Goal: Task Accomplishment & Management: Use online tool/utility

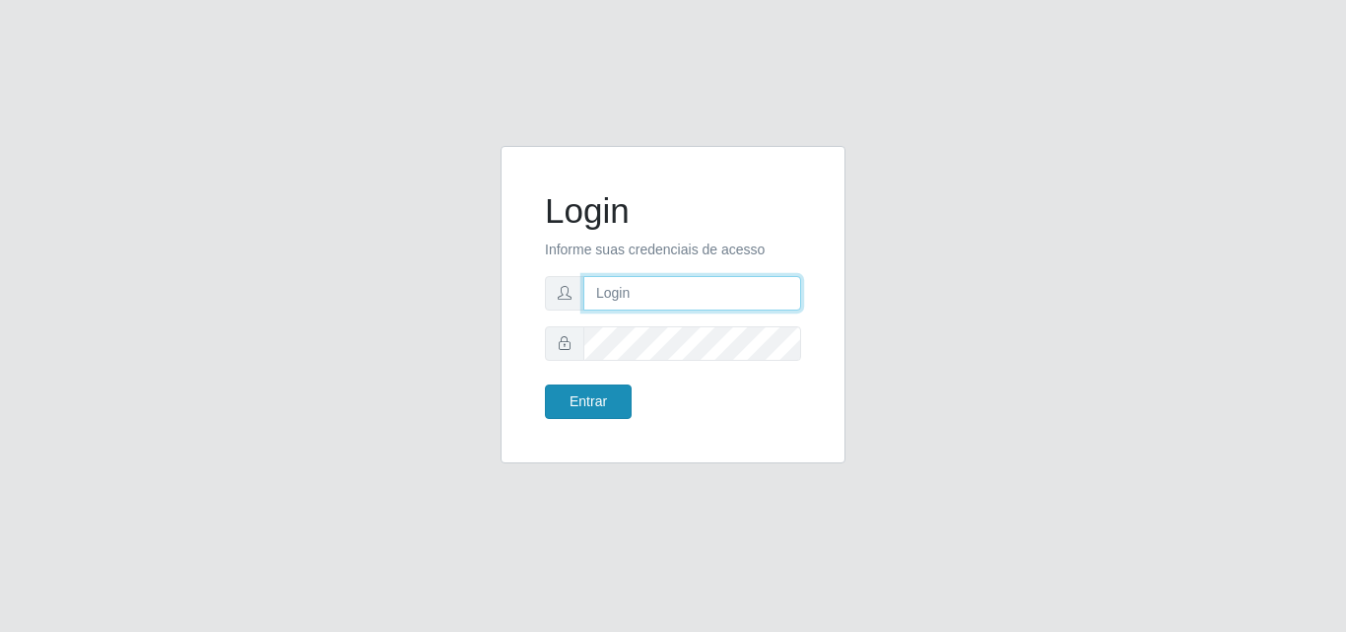
type input "[EMAIL_ADDRESS][DOMAIN_NAME]"
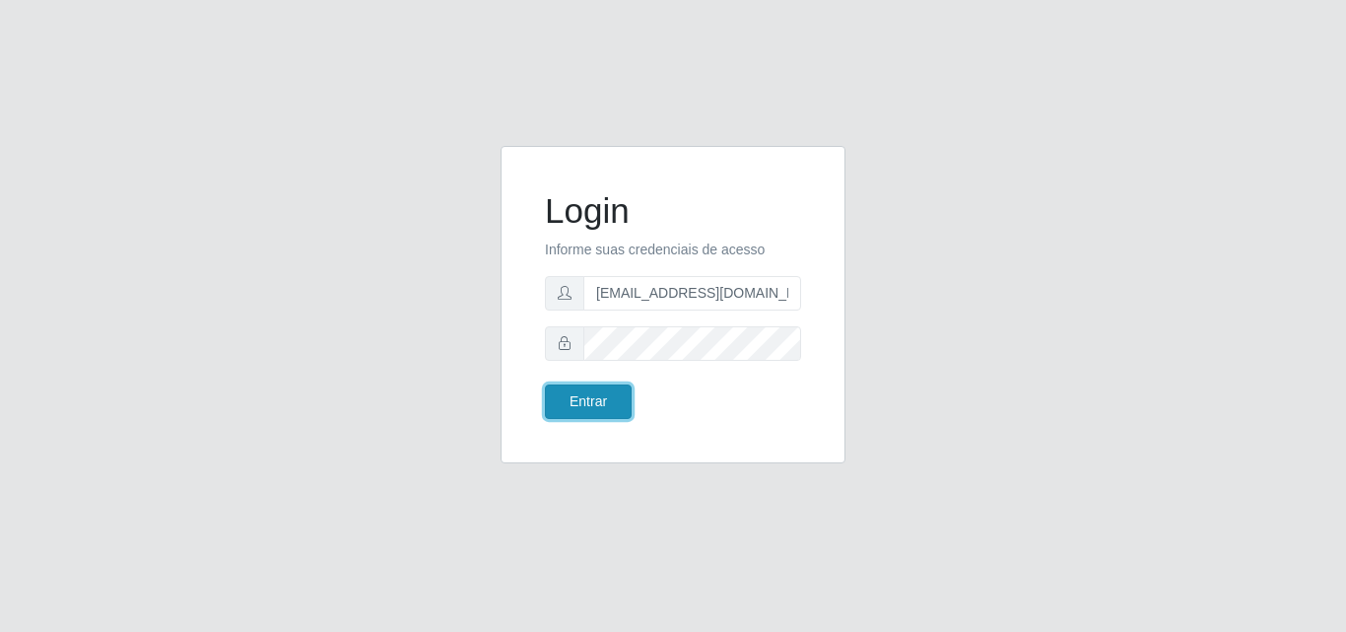
click at [588, 399] on button "Entrar" at bounding box center [588, 401] width 87 height 34
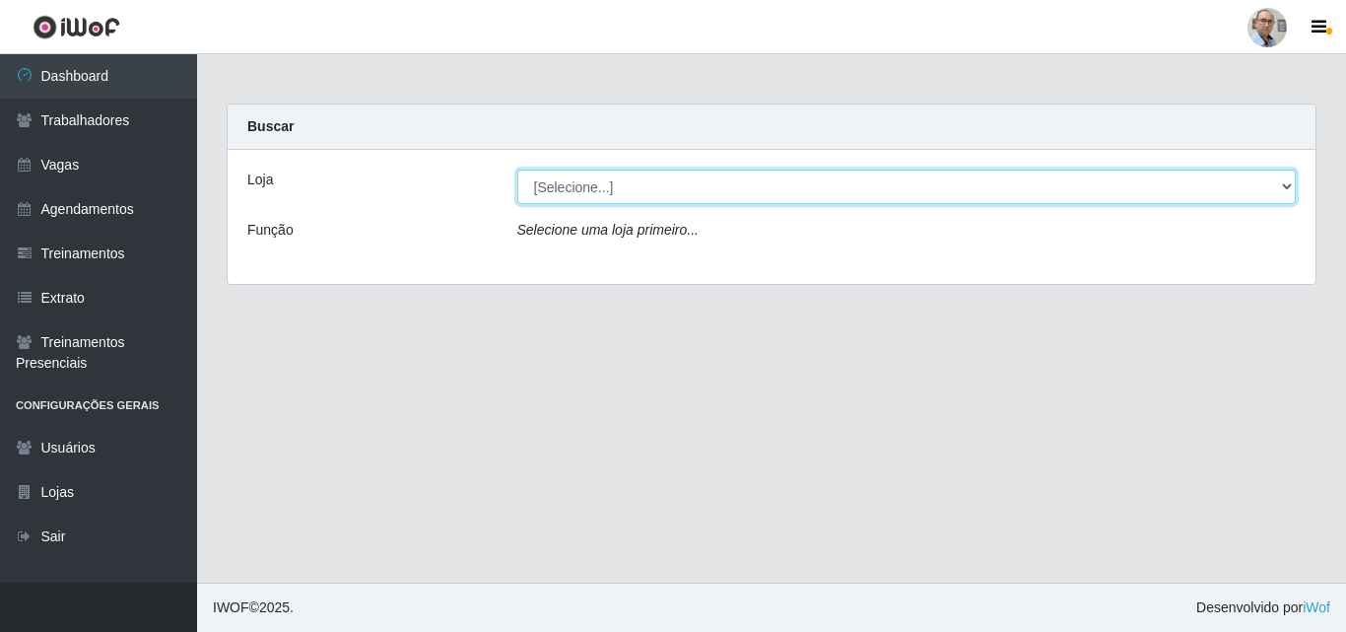
click at [1028, 179] on select "[Selecione...] Mar Vermelho - Loja 04" at bounding box center [907, 187] width 780 height 34
select select "251"
click at [517, 170] on select "[Selecione...] Mar Vermelho - Loja 04" at bounding box center [907, 187] width 780 height 34
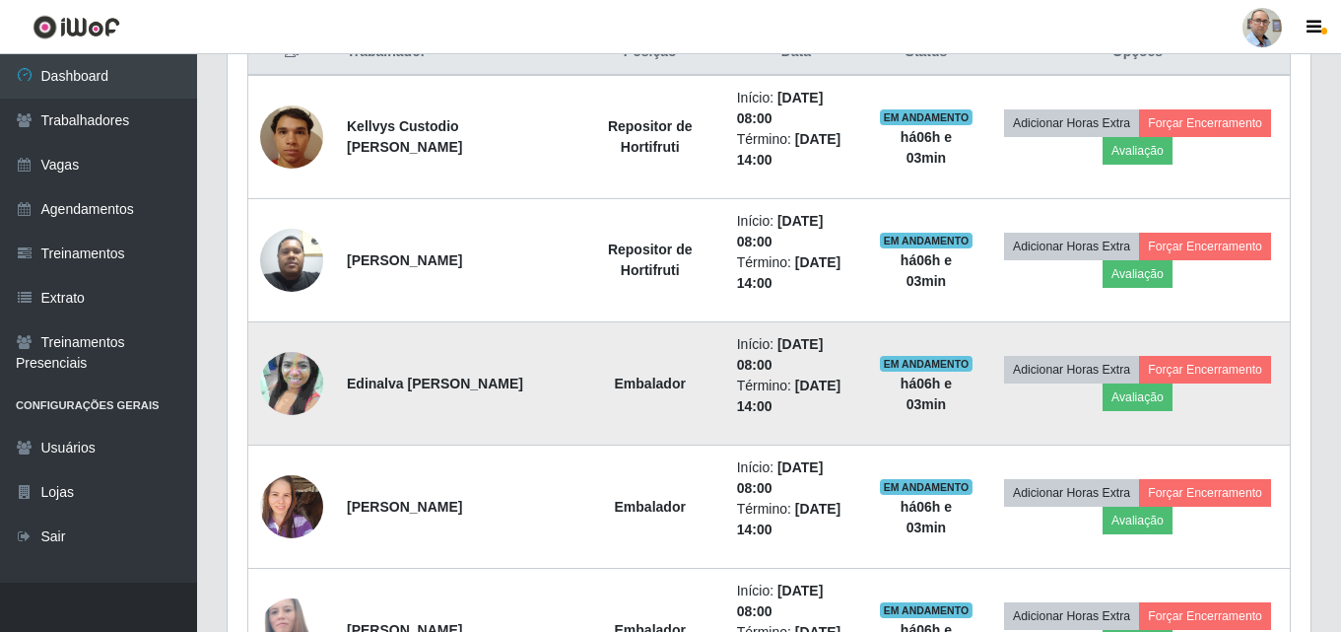
scroll to position [591, 0]
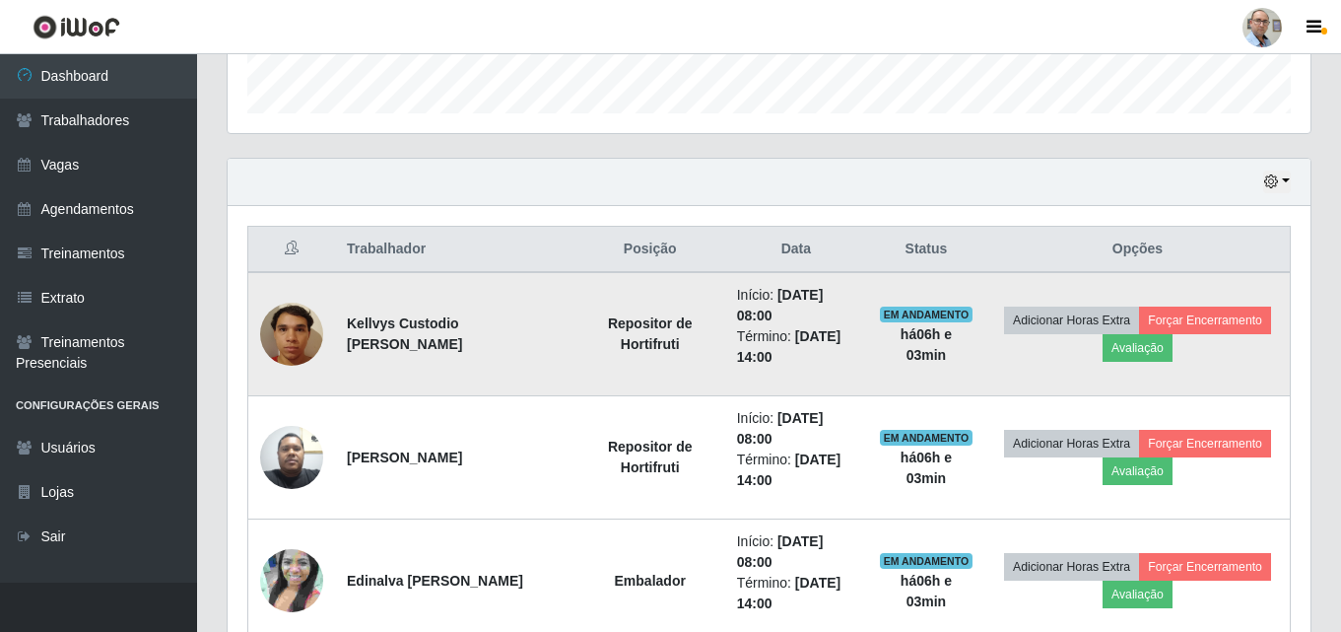
click at [295, 320] on img at bounding box center [291, 334] width 63 height 84
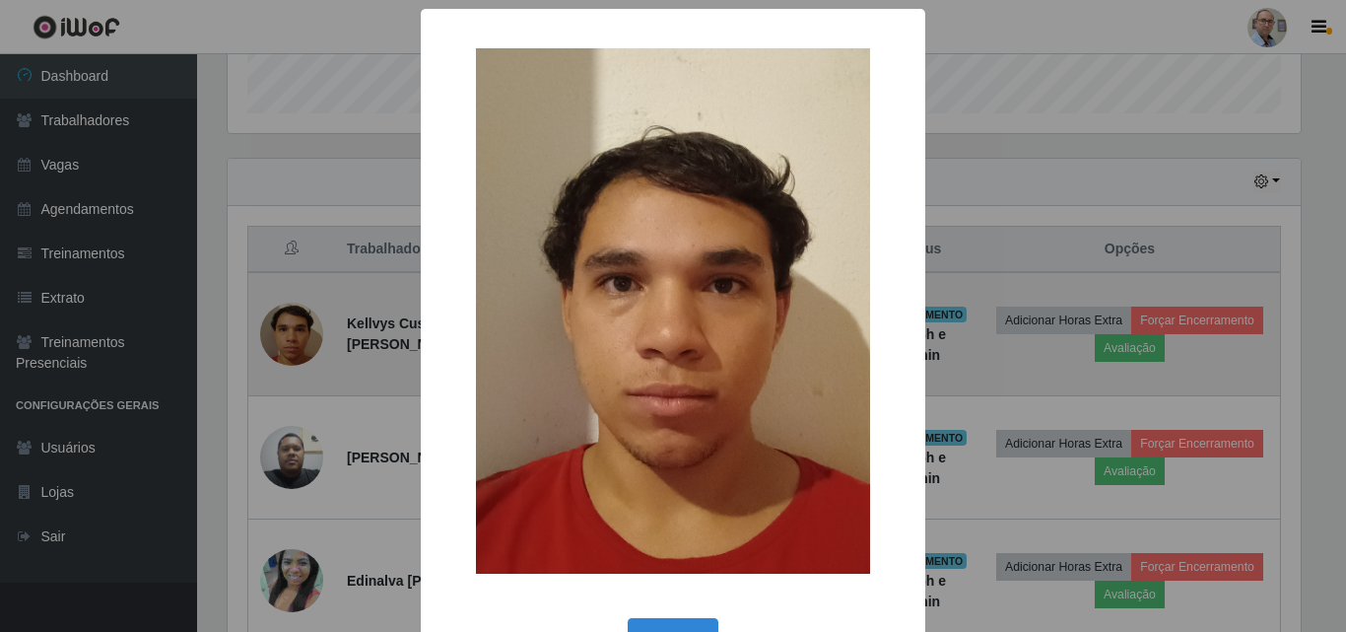
click at [295, 320] on div "× OK Cancel" at bounding box center [673, 316] width 1346 height 632
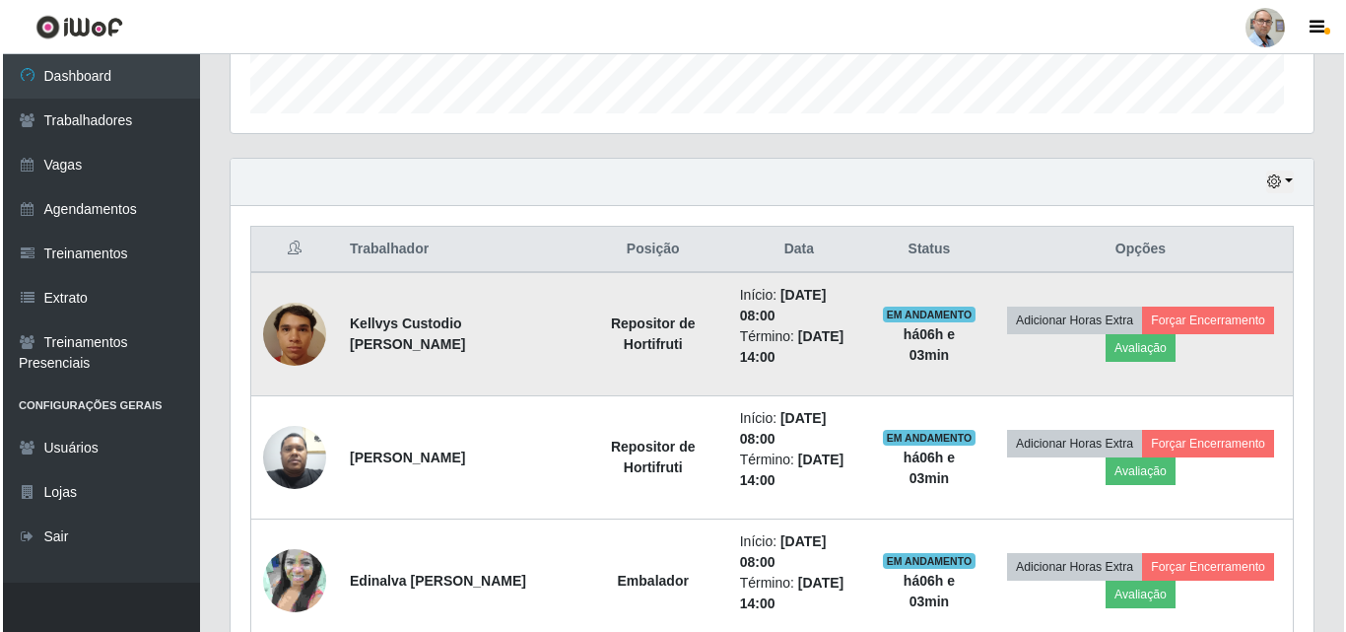
scroll to position [409, 1083]
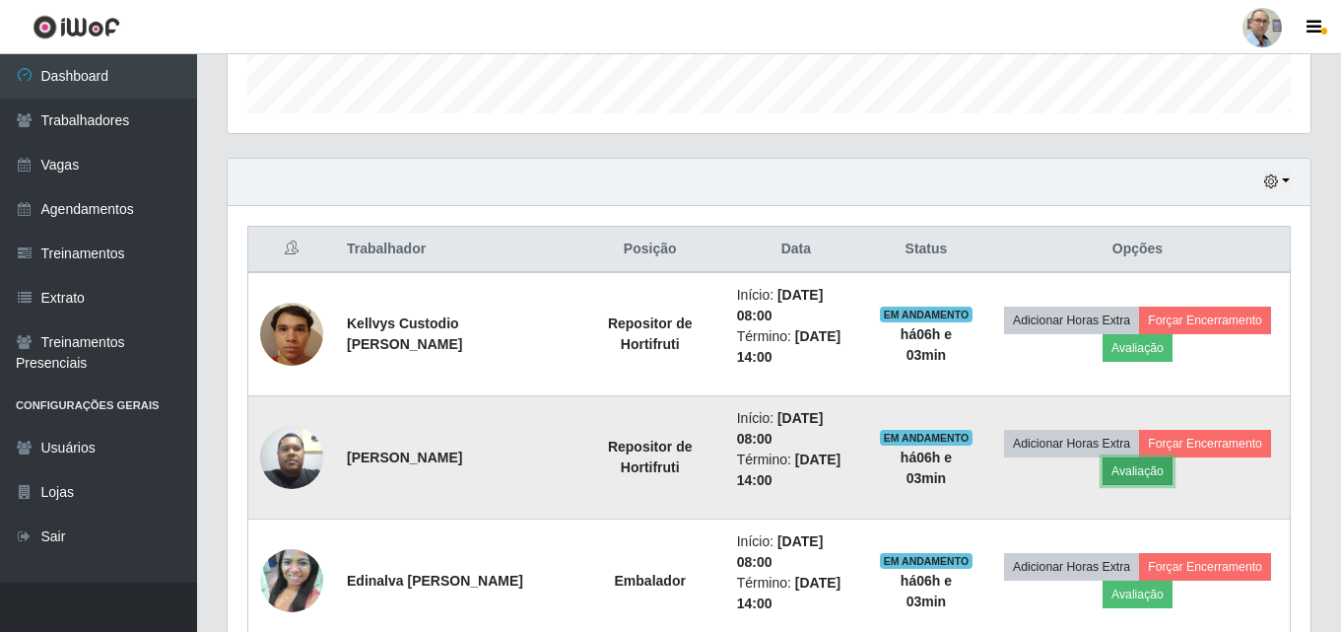
click at [1136, 474] on button "Avaliação" at bounding box center [1138, 471] width 70 height 28
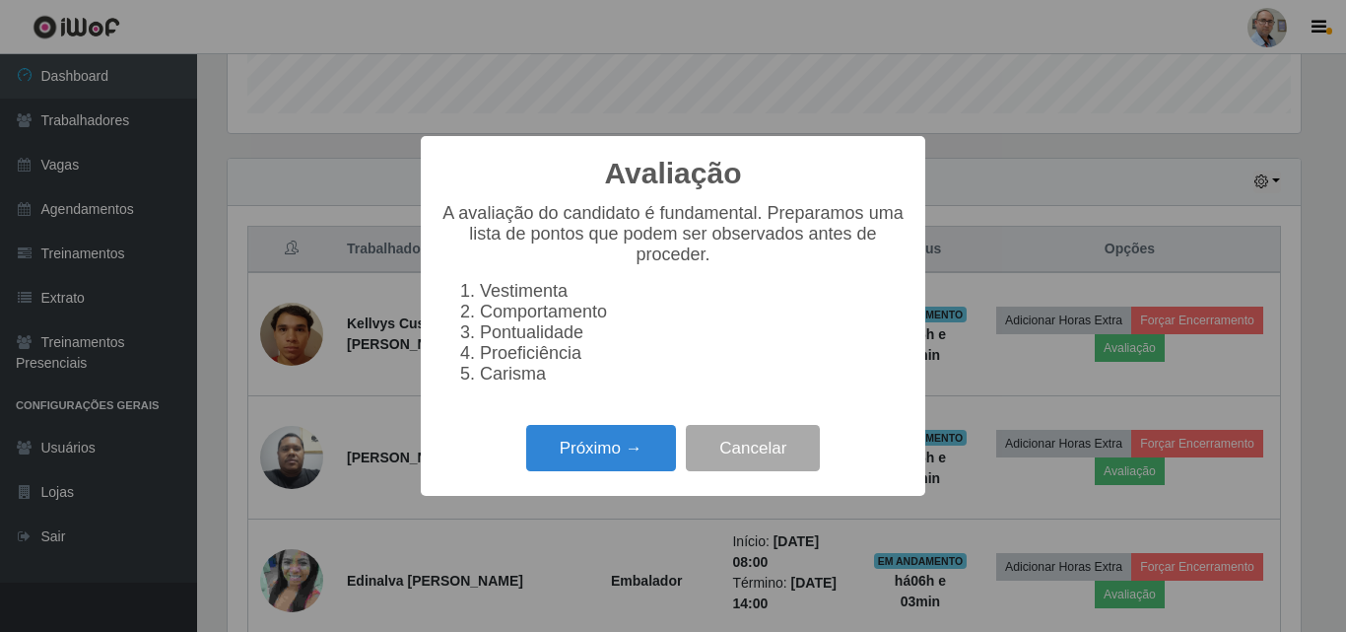
scroll to position [409, 1073]
click at [608, 445] on button "Próximo →" at bounding box center [601, 448] width 150 height 46
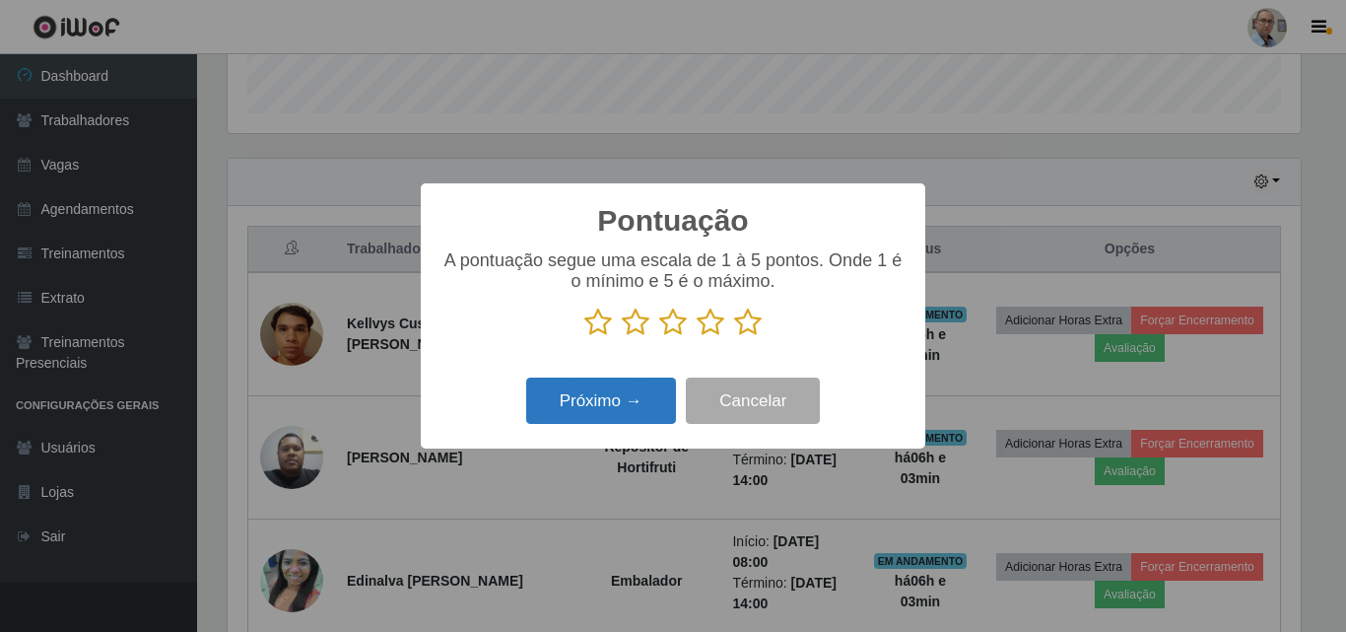
scroll to position [985082, 984418]
click at [745, 318] on icon at bounding box center [748, 322] width 28 height 30
click at [734, 337] on input "radio" at bounding box center [734, 337] width 0 height 0
click at [634, 394] on button "Próximo →" at bounding box center [601, 400] width 150 height 46
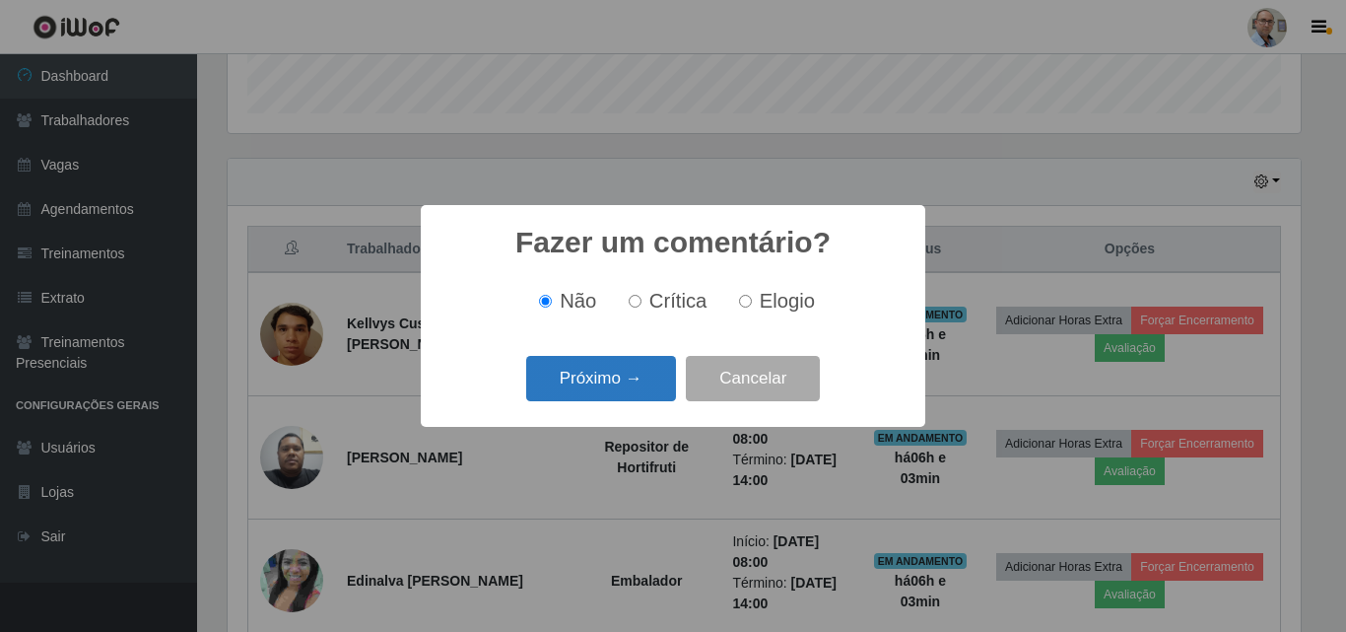
click at [634, 392] on button "Próximo →" at bounding box center [601, 379] width 150 height 46
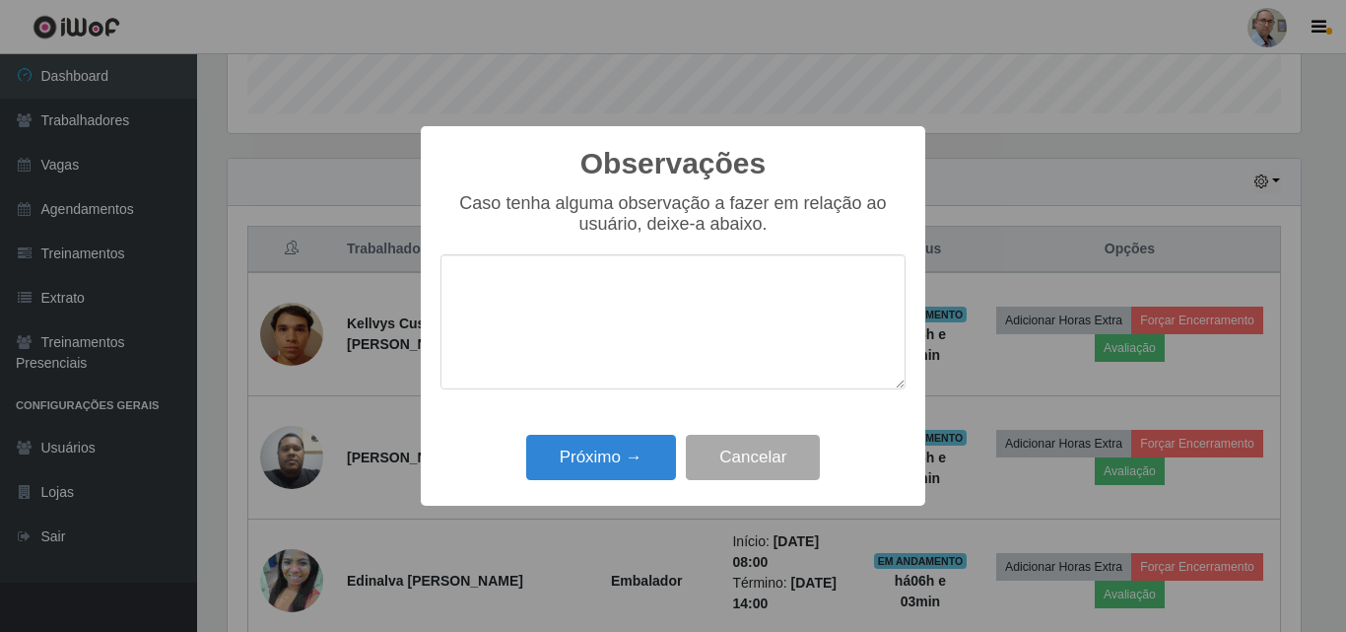
click at [598, 373] on textarea at bounding box center [673, 321] width 465 height 135
click at [612, 449] on button "Próximo →" at bounding box center [601, 458] width 150 height 46
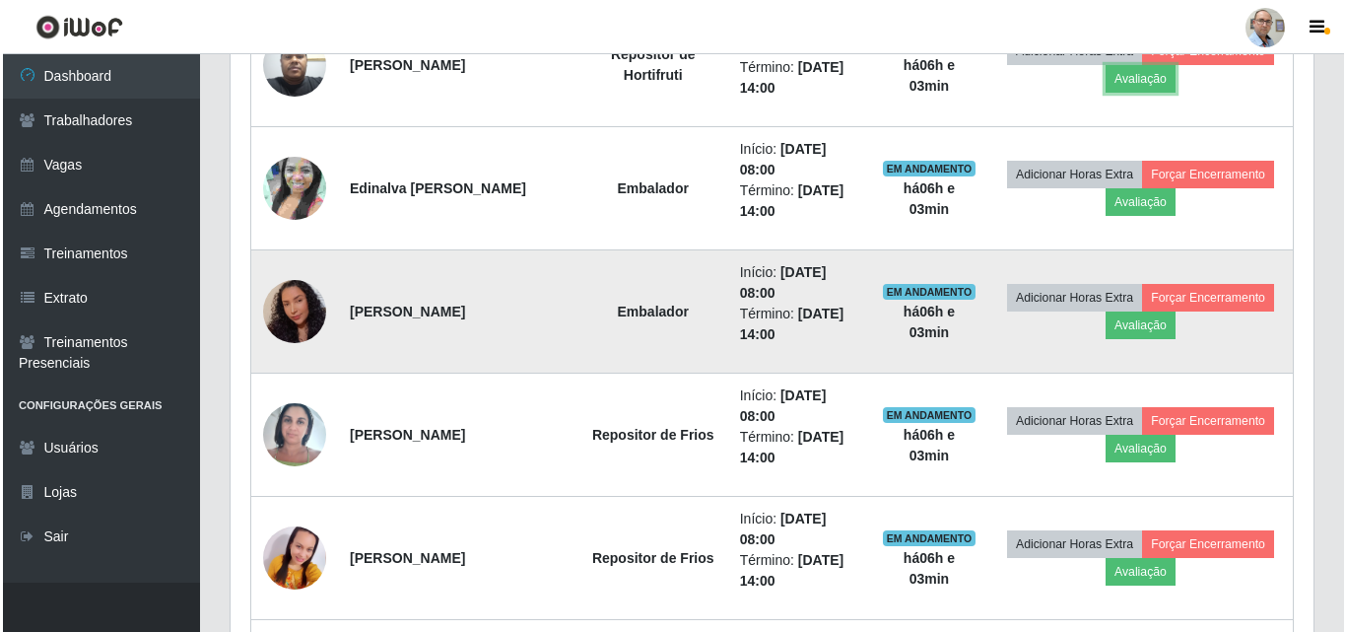
scroll to position [985, 0]
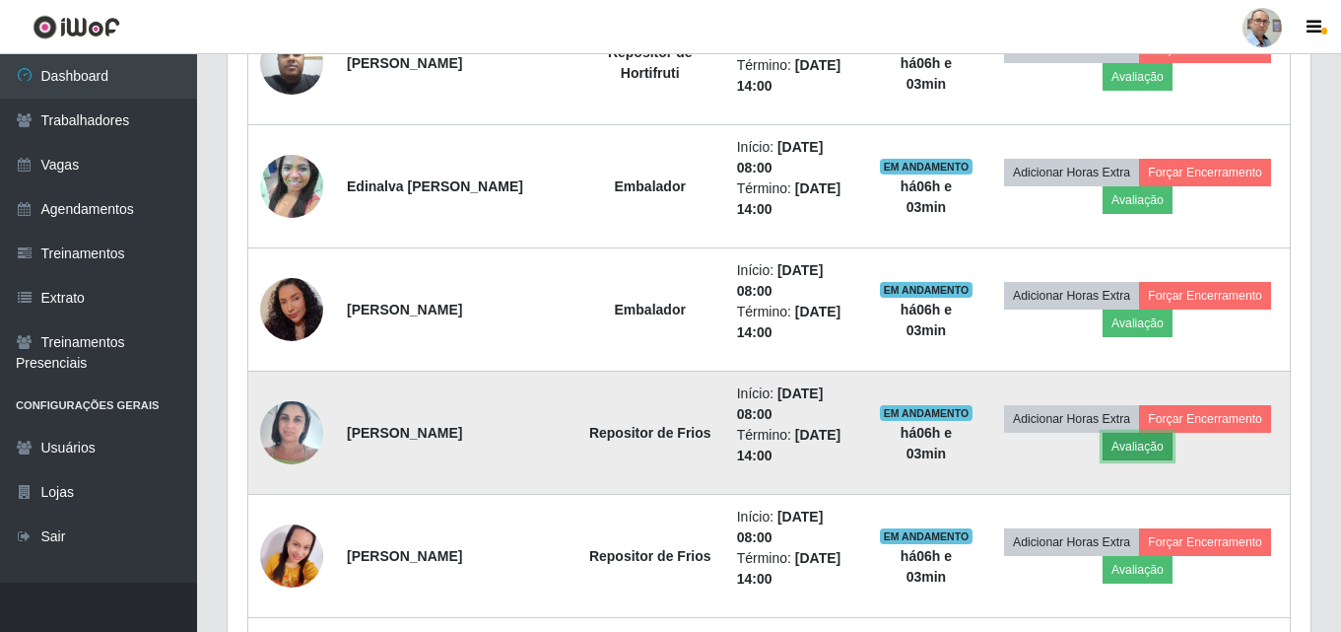
click at [1139, 444] on button "Avaliação" at bounding box center [1138, 447] width 70 height 28
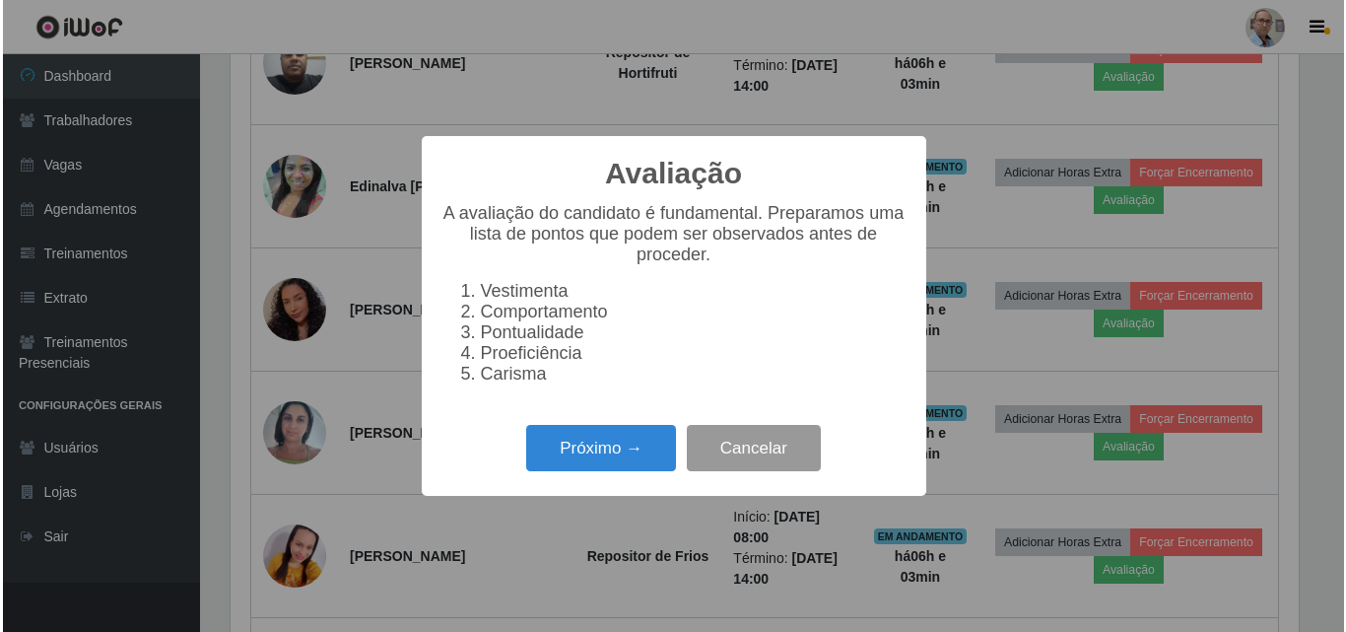
scroll to position [409, 1073]
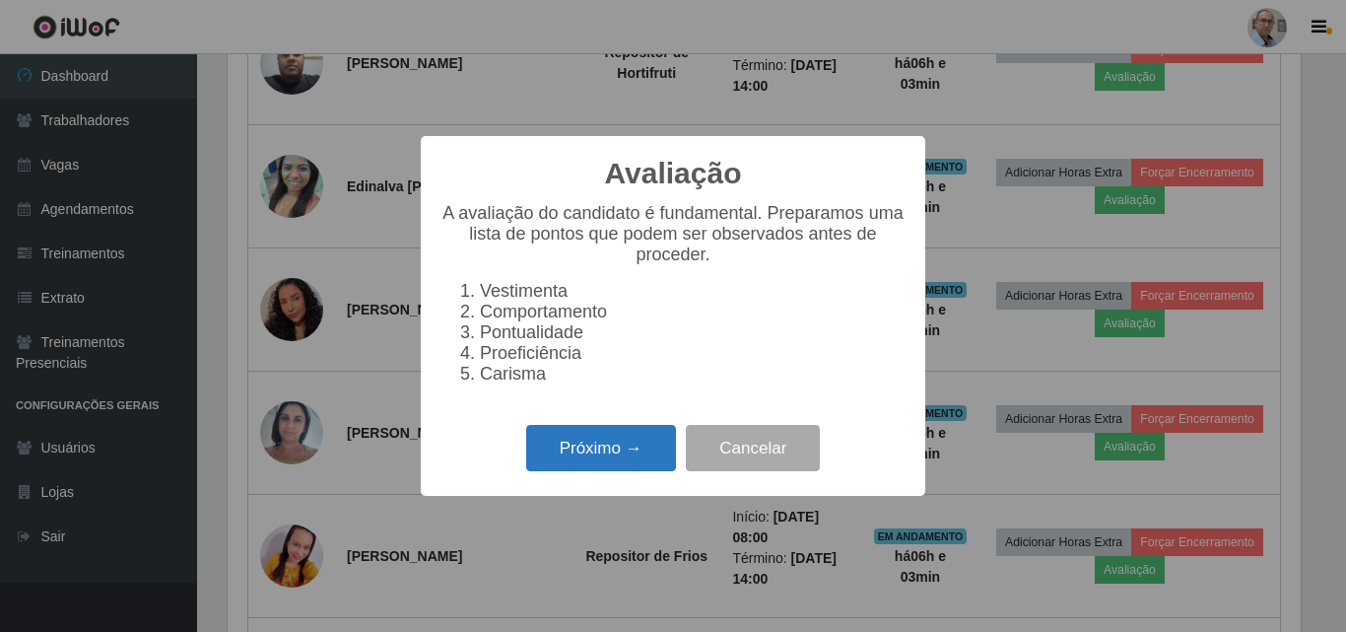
click at [639, 461] on button "Próximo →" at bounding box center [601, 448] width 150 height 46
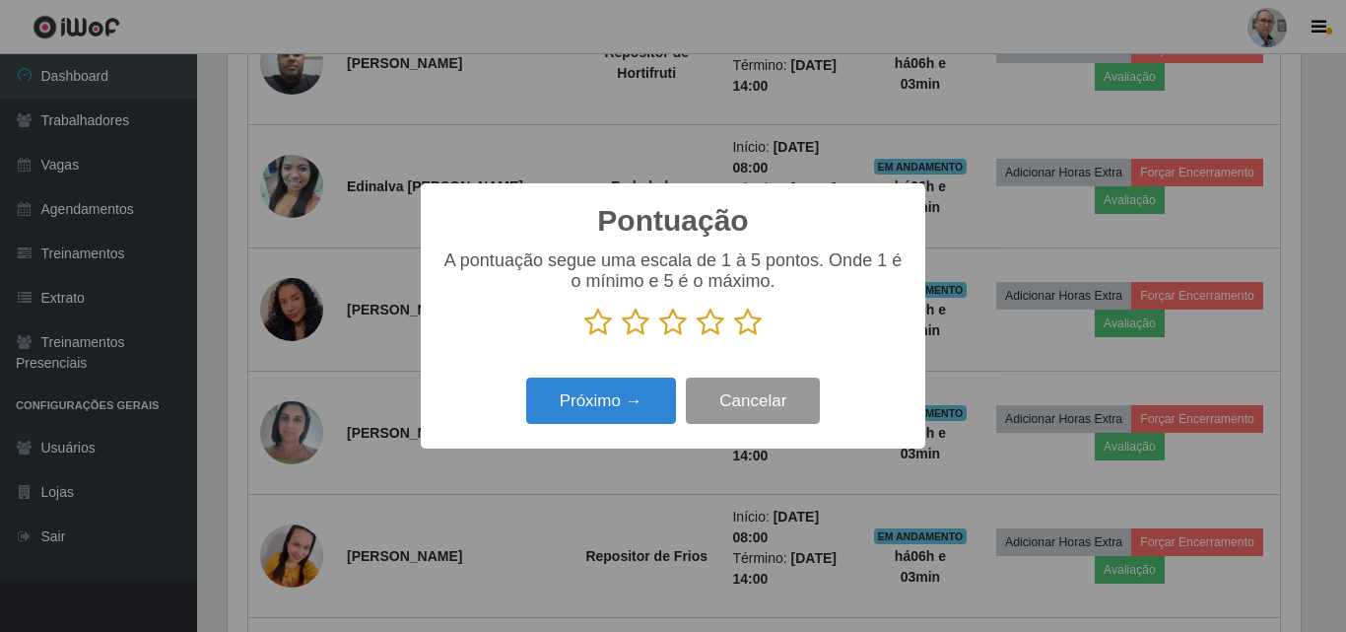
scroll to position [985082, 984418]
click at [756, 333] on icon at bounding box center [748, 322] width 28 height 30
click at [734, 337] on input "radio" at bounding box center [734, 337] width 0 height 0
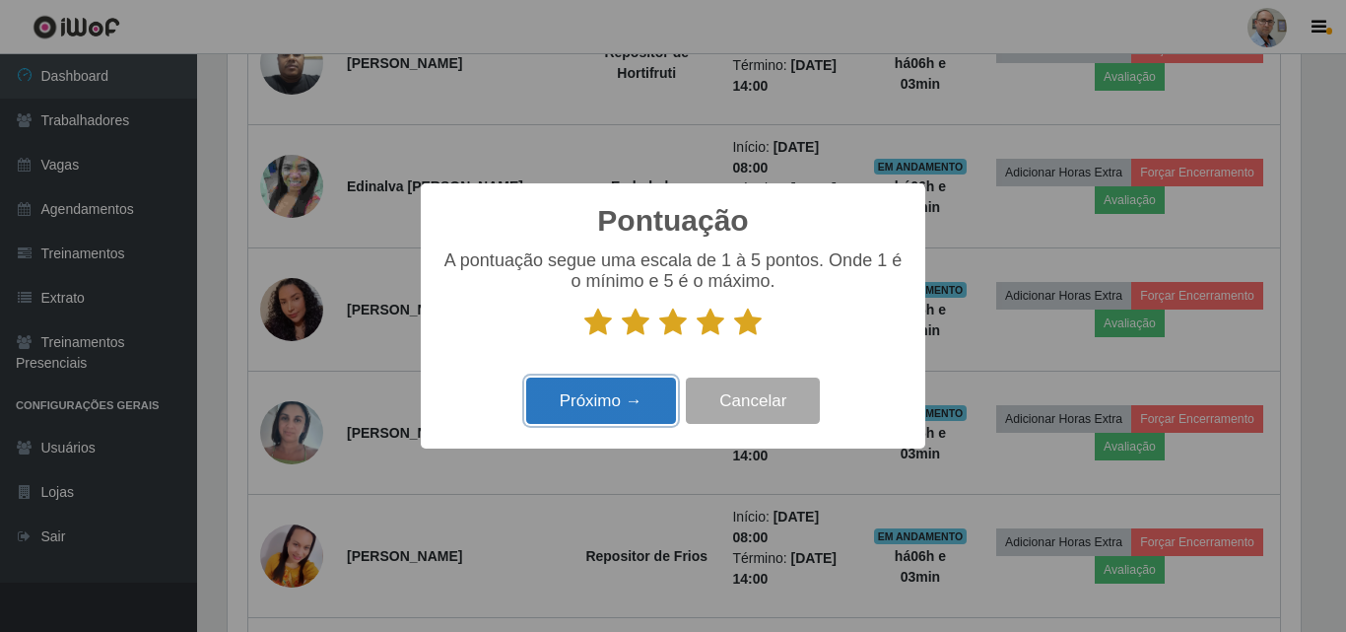
click at [638, 414] on button "Próximo →" at bounding box center [601, 400] width 150 height 46
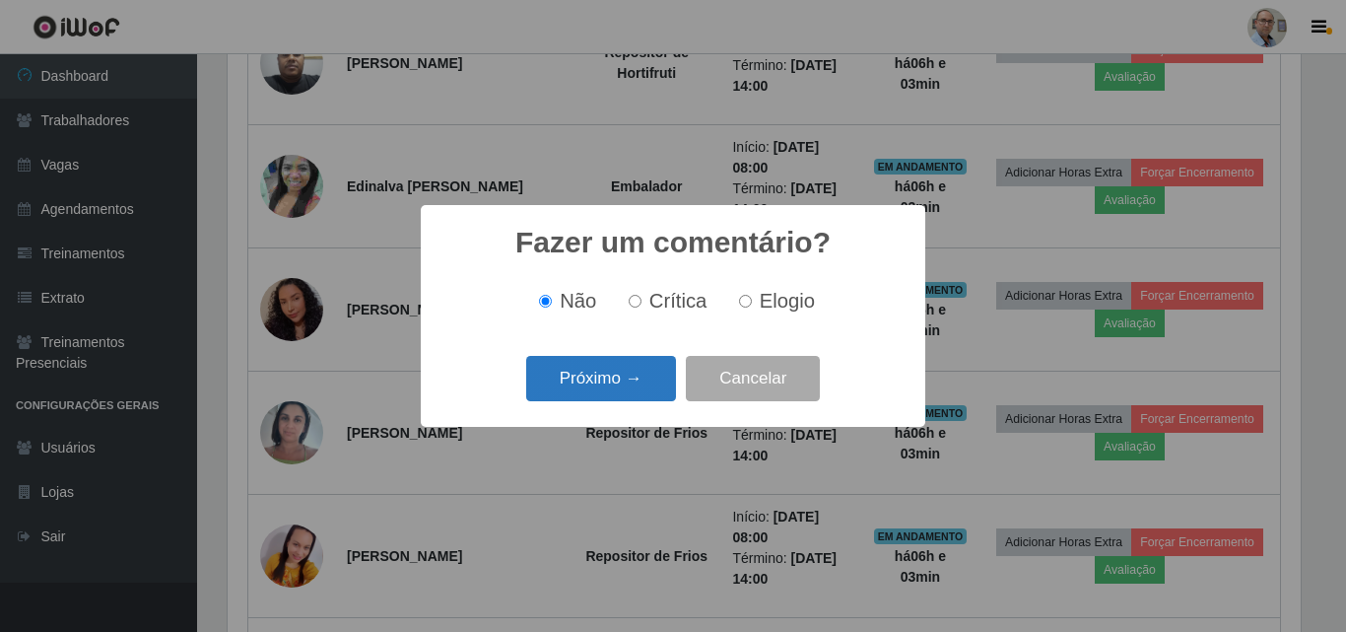
click at [615, 395] on button "Próximo →" at bounding box center [601, 379] width 150 height 46
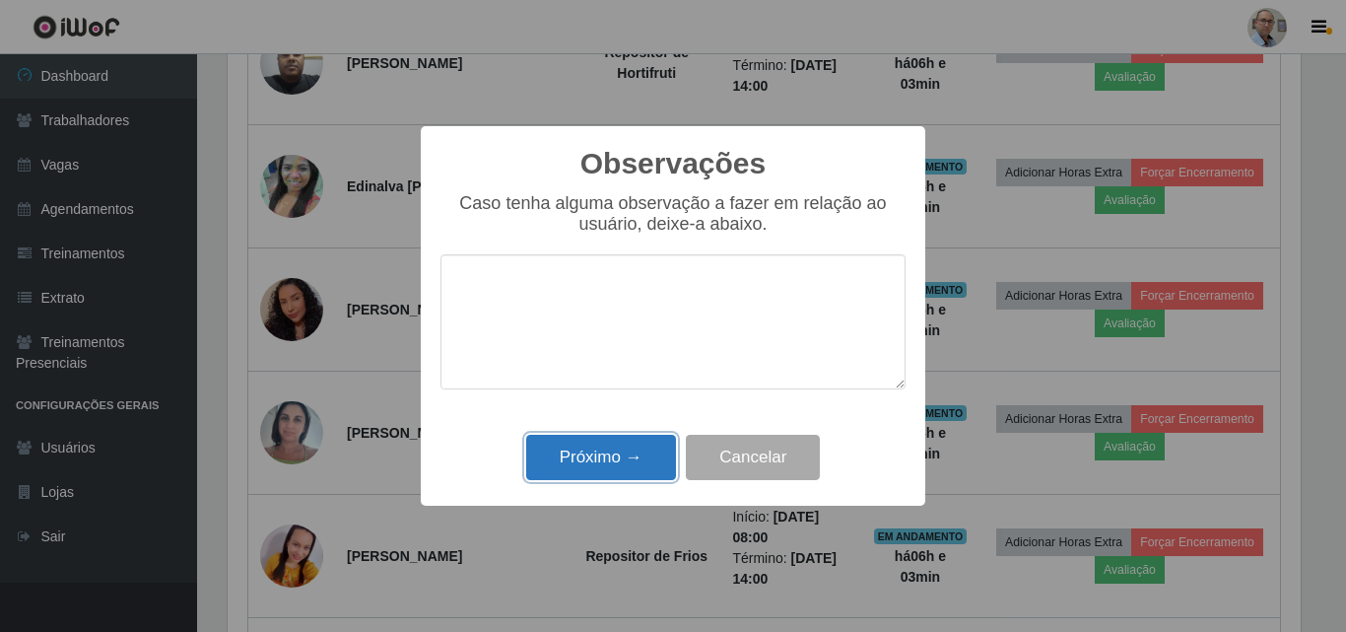
click at [592, 460] on button "Próximo →" at bounding box center [601, 458] width 150 height 46
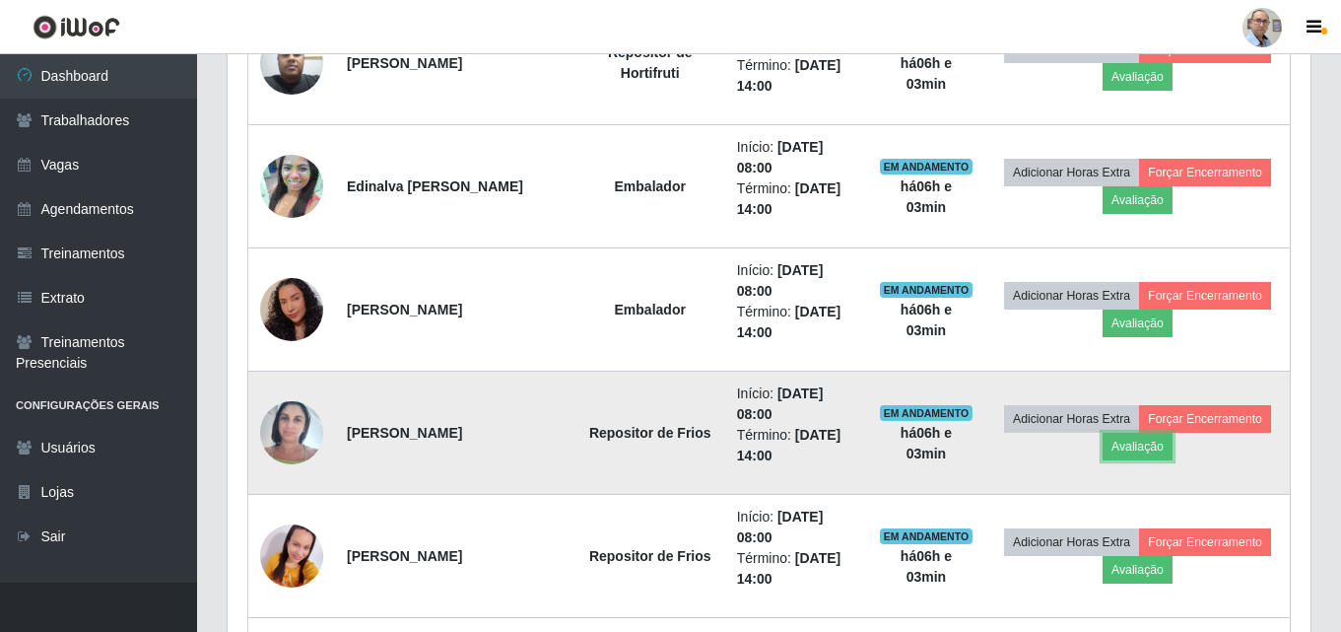
scroll to position [1084, 0]
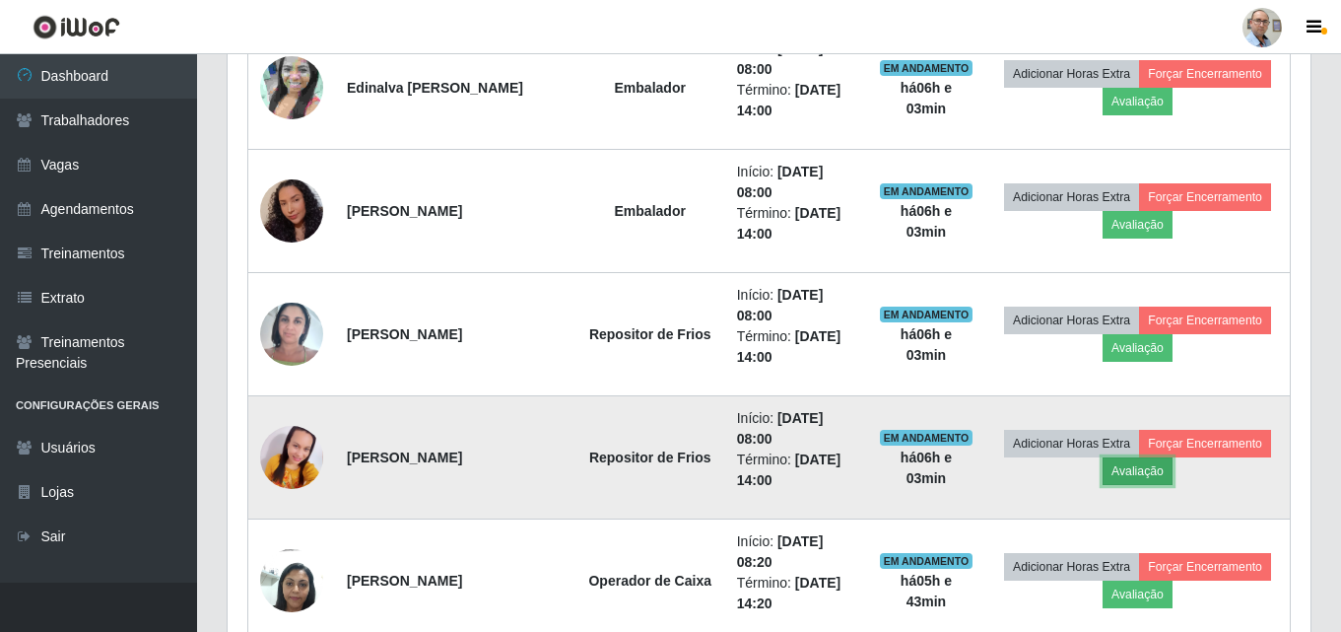
click at [1147, 480] on button "Avaliação" at bounding box center [1138, 471] width 70 height 28
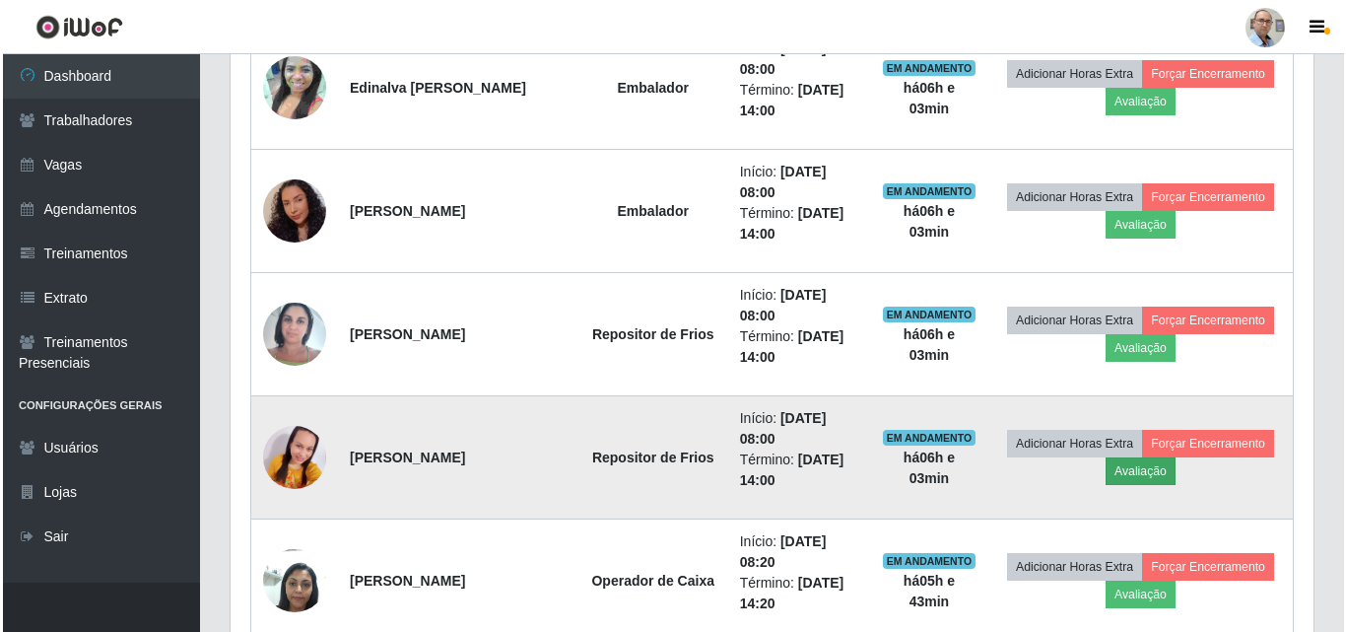
scroll to position [409, 1073]
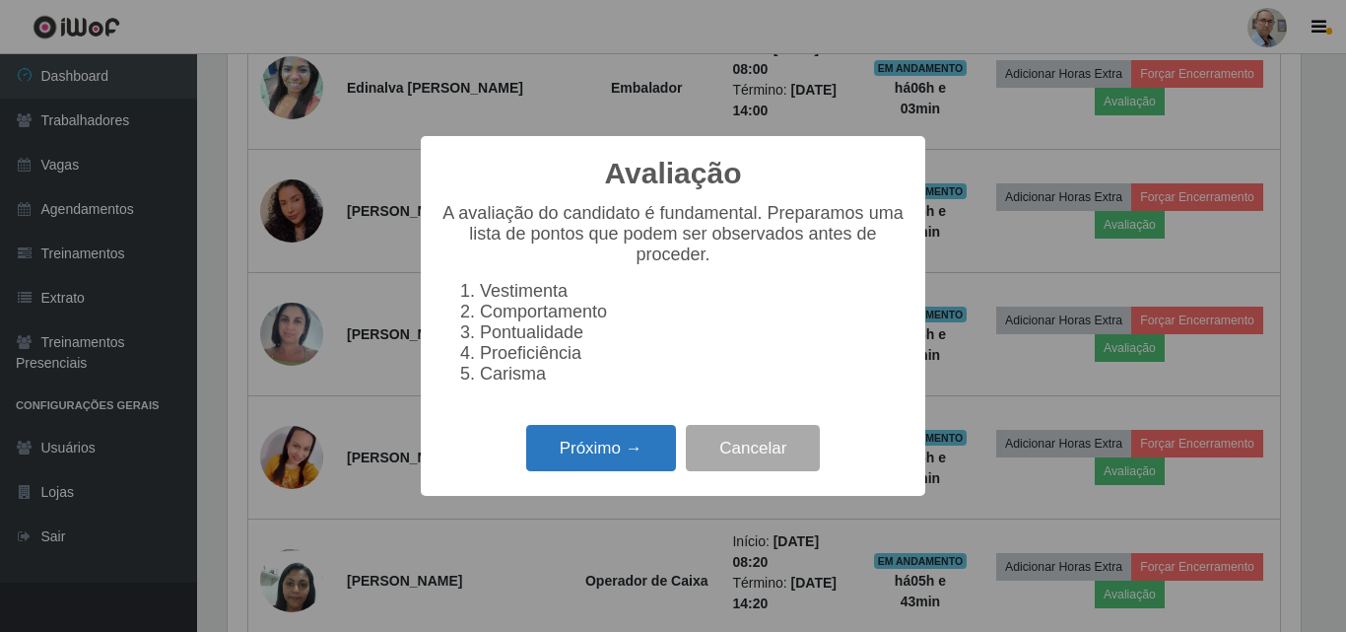
click at [661, 460] on button "Próximo →" at bounding box center [601, 448] width 150 height 46
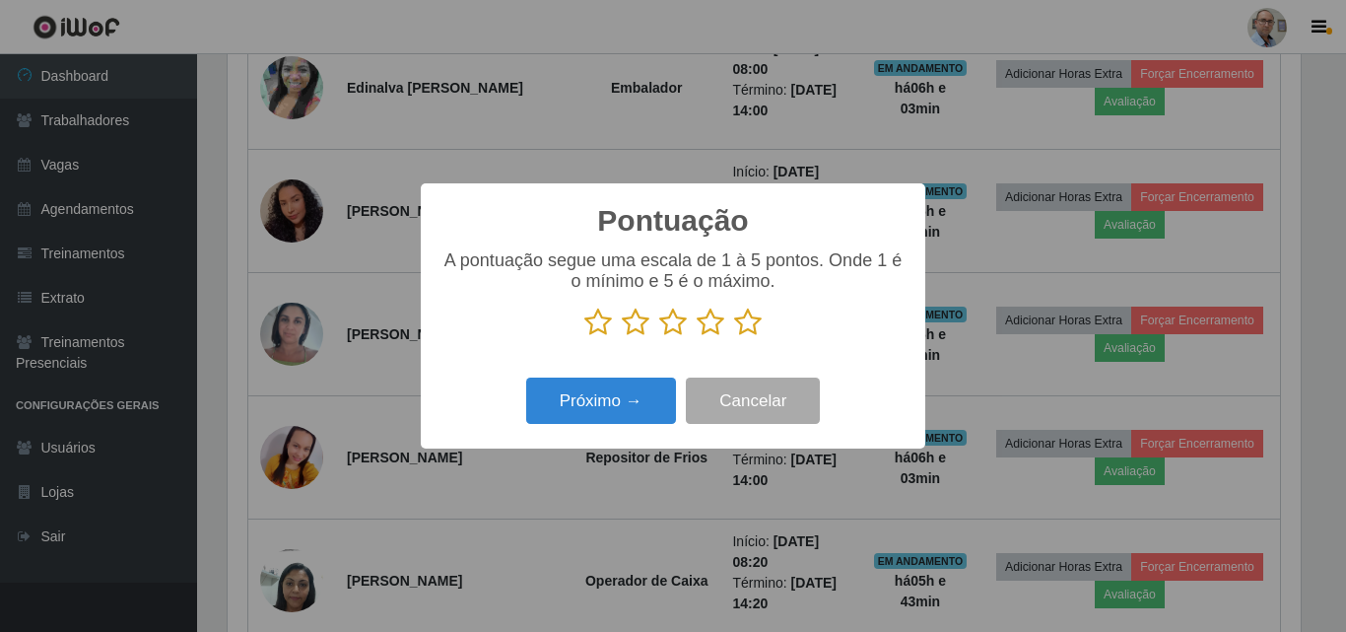
click at [752, 325] on icon at bounding box center [748, 322] width 28 height 30
click at [734, 337] on input "radio" at bounding box center [734, 337] width 0 height 0
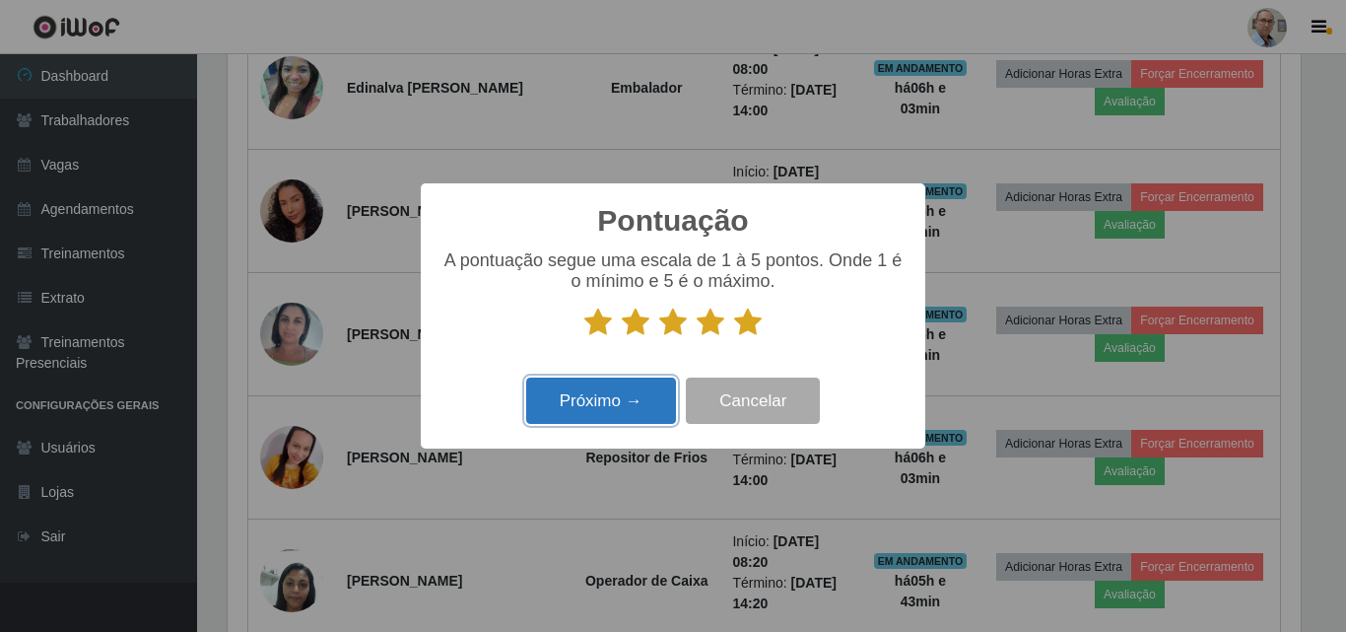
click at [600, 399] on button "Próximo →" at bounding box center [601, 400] width 150 height 46
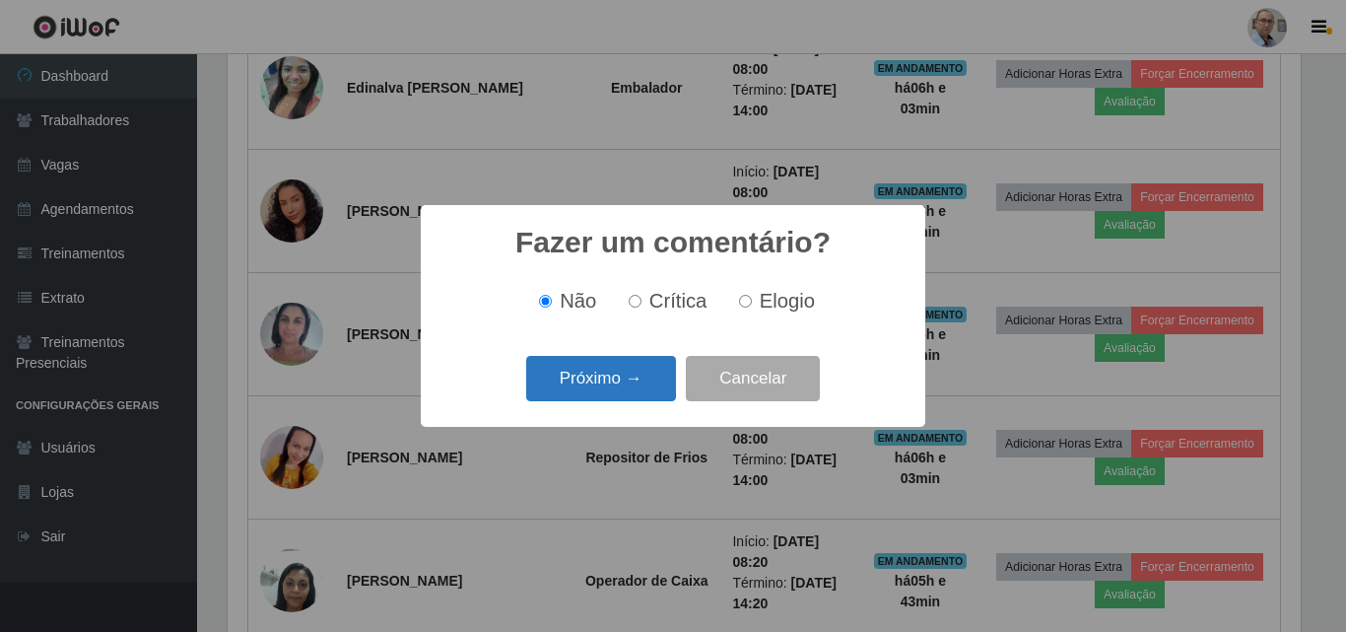
click at [613, 389] on button "Próximo →" at bounding box center [601, 379] width 150 height 46
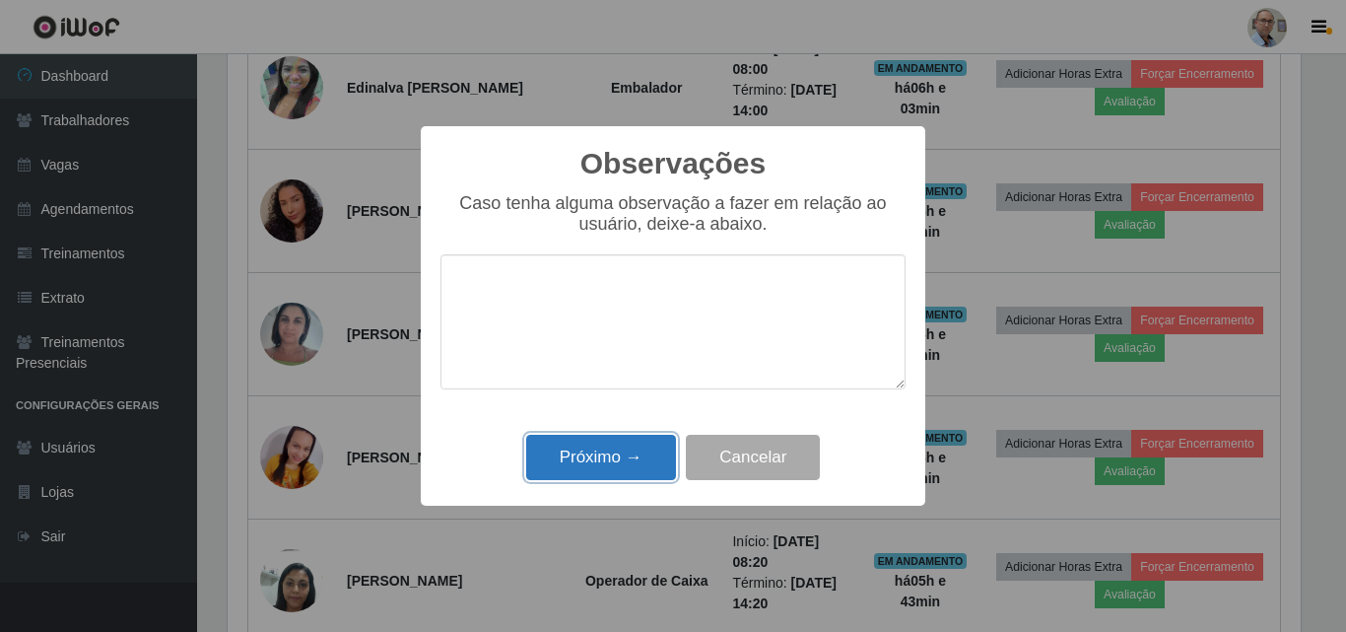
click at [555, 455] on button "Próximo →" at bounding box center [601, 458] width 150 height 46
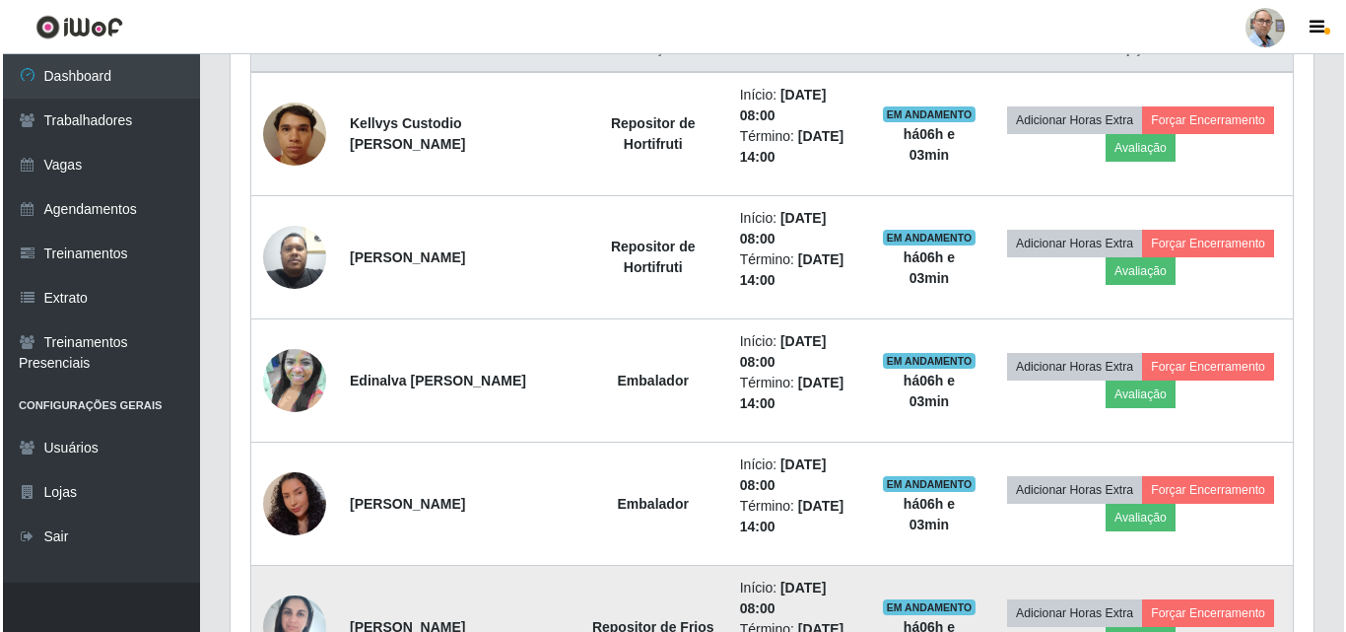
scroll to position [788, 0]
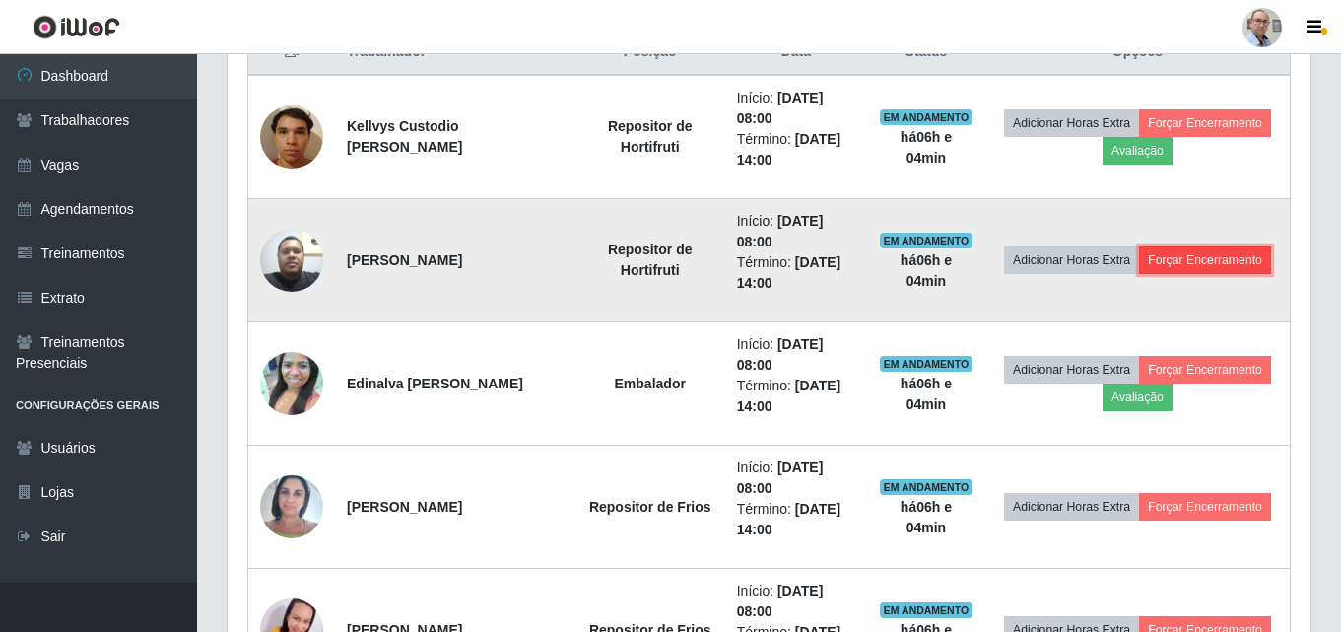
click at [1264, 267] on button "Forçar Encerramento" at bounding box center [1205, 260] width 132 height 28
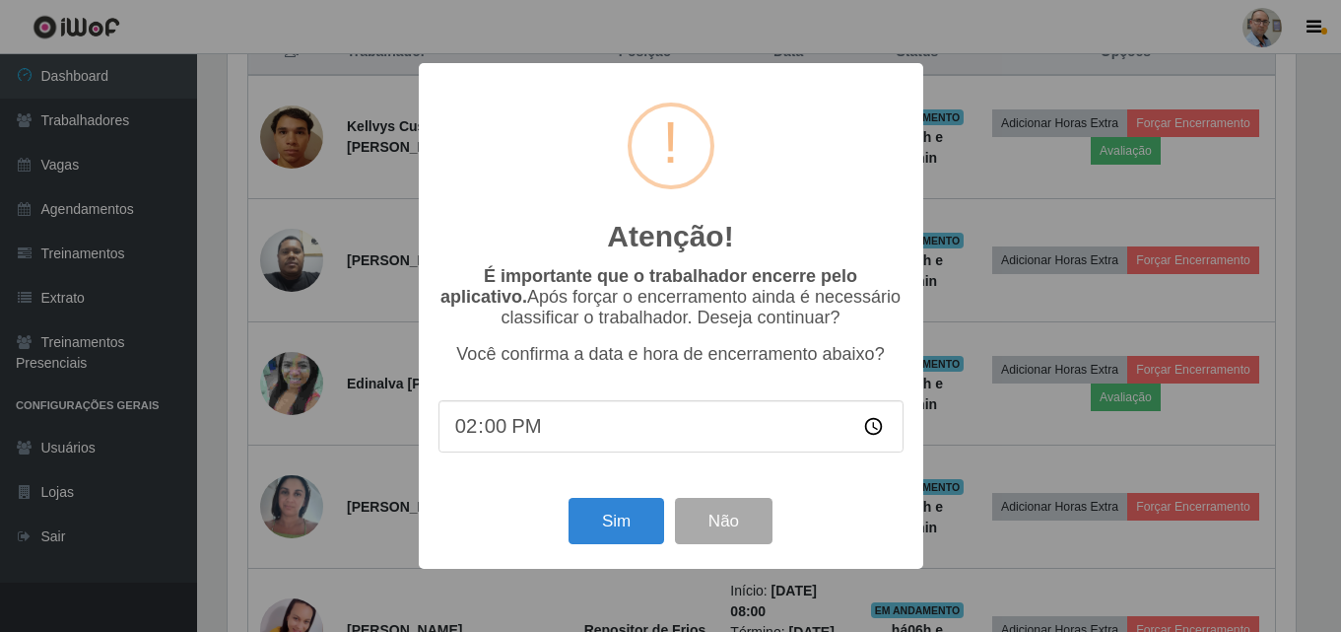
scroll to position [409, 1073]
click at [659, 502] on div "Sim Não" at bounding box center [673, 521] width 465 height 56
click at [648, 521] on button "Sim" at bounding box center [619, 521] width 96 height 46
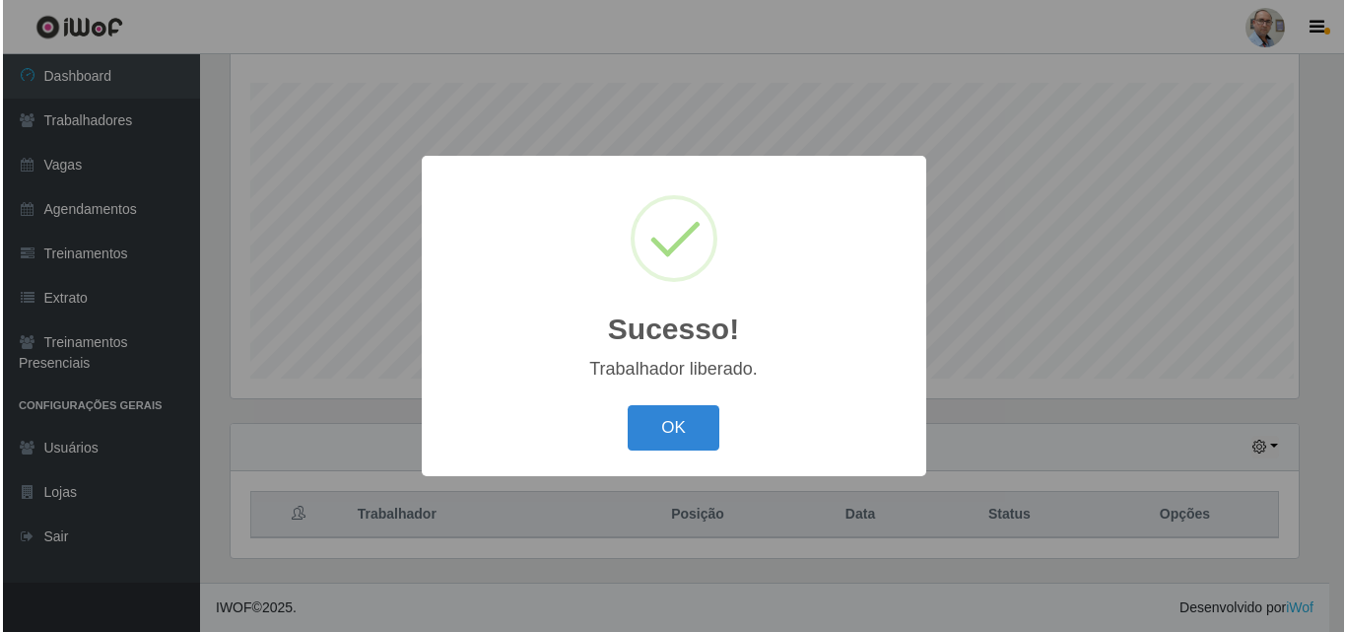
scroll to position [0, 0]
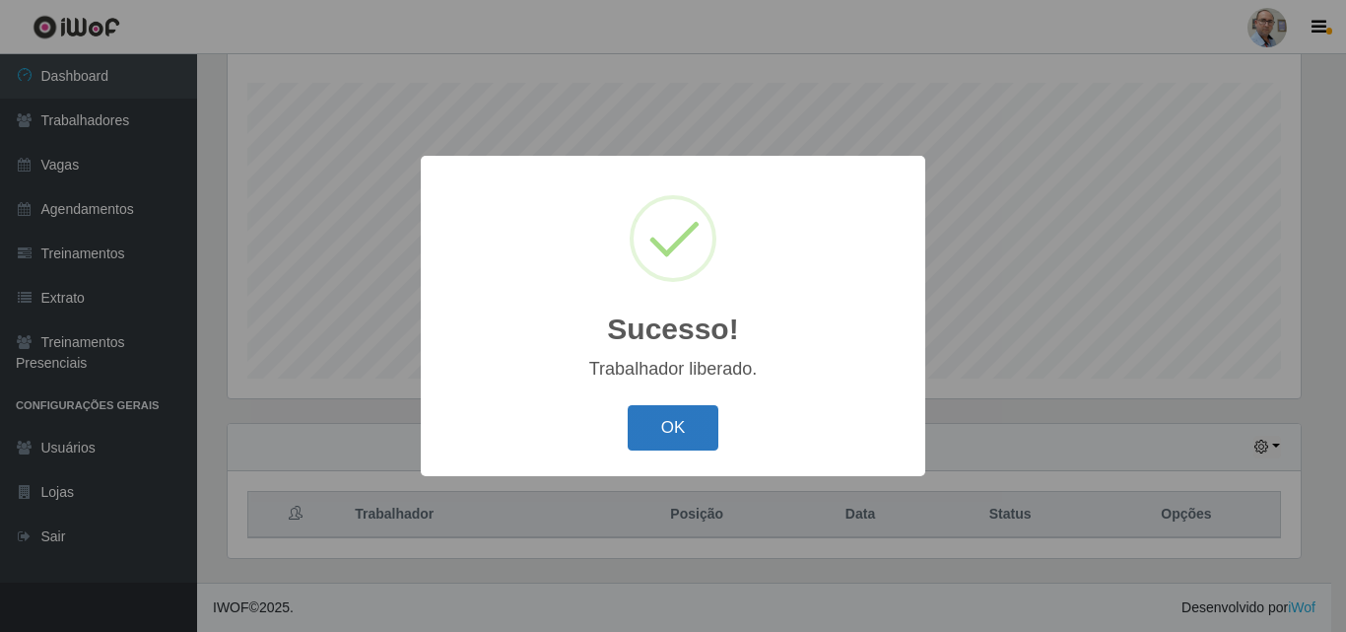
click at [686, 424] on button "OK" at bounding box center [674, 428] width 92 height 46
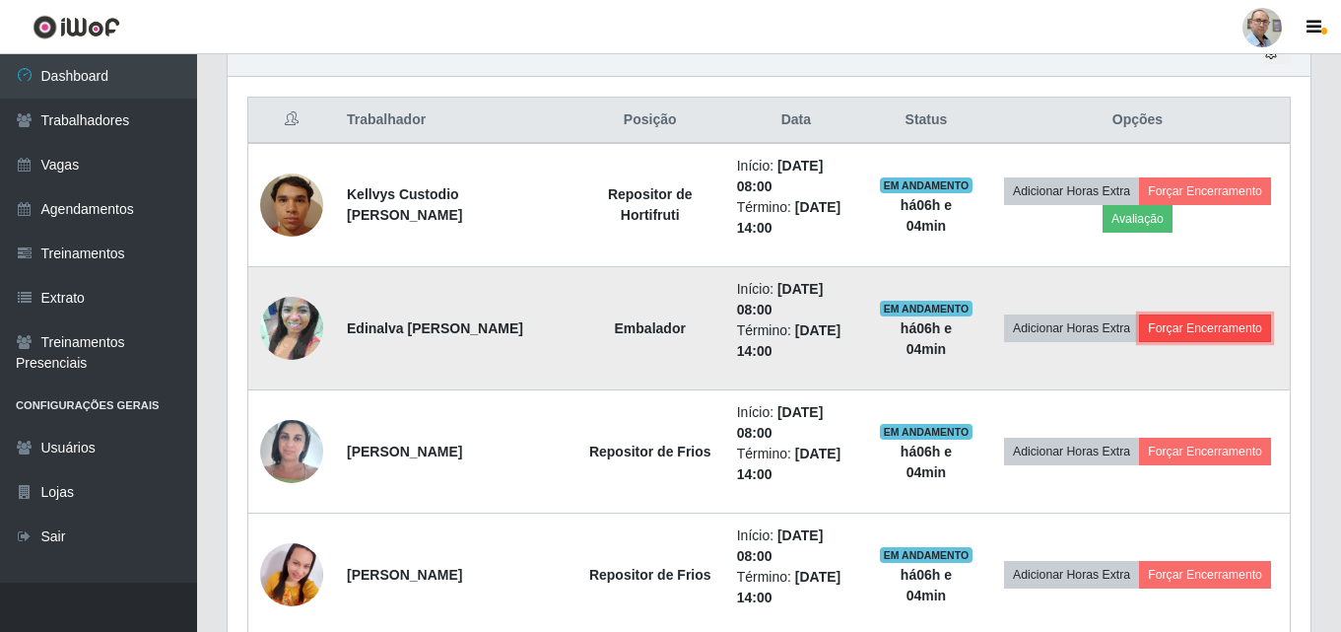
click at [1199, 333] on button "Forçar Encerramento" at bounding box center [1205, 328] width 132 height 28
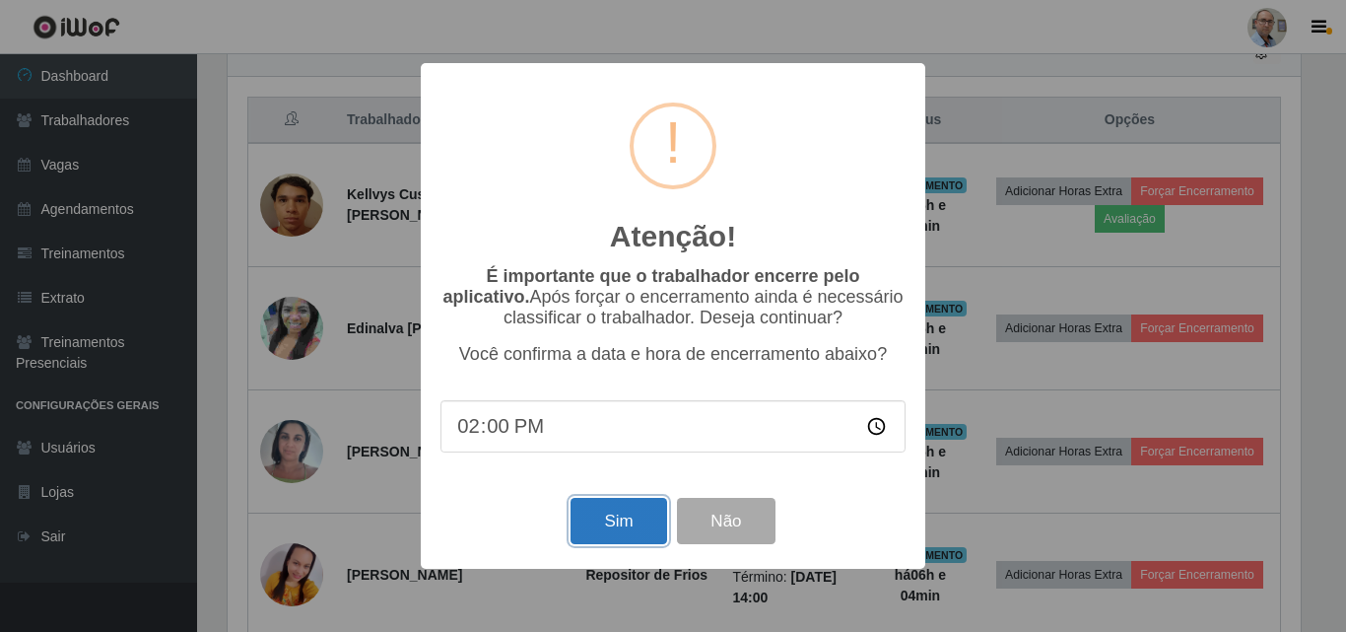
click at [608, 538] on button "Sim" at bounding box center [619, 521] width 96 height 46
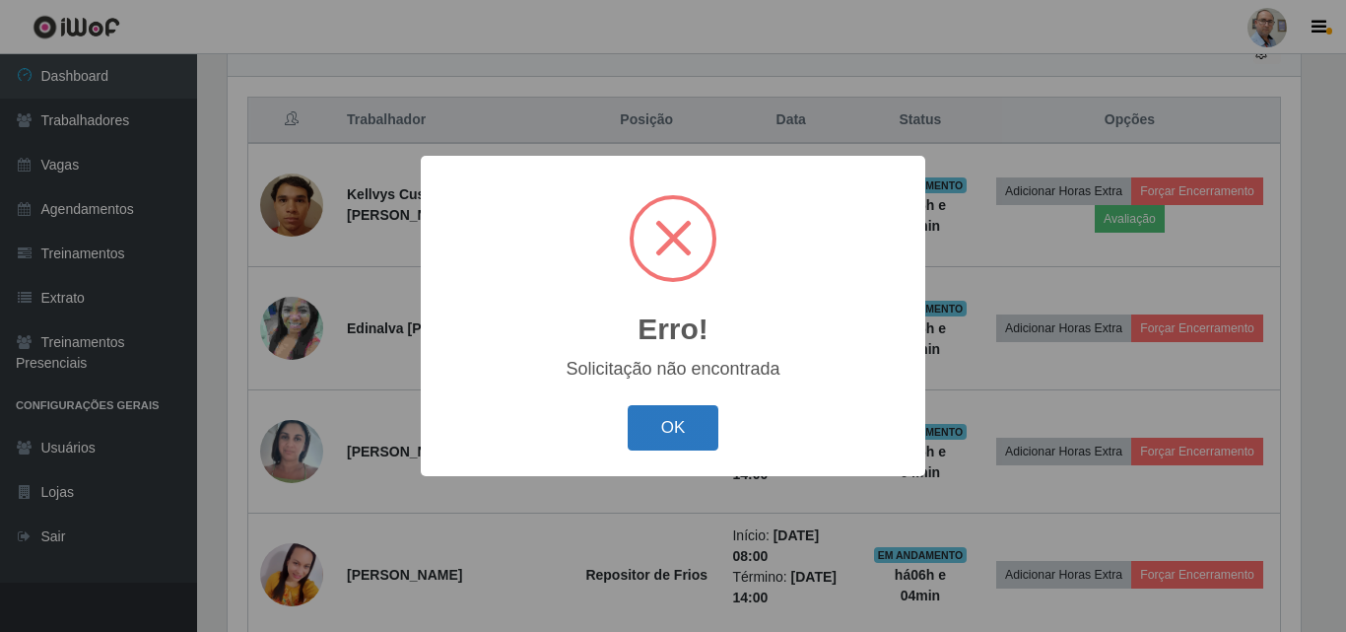
click at [683, 434] on button "OK" at bounding box center [674, 428] width 92 height 46
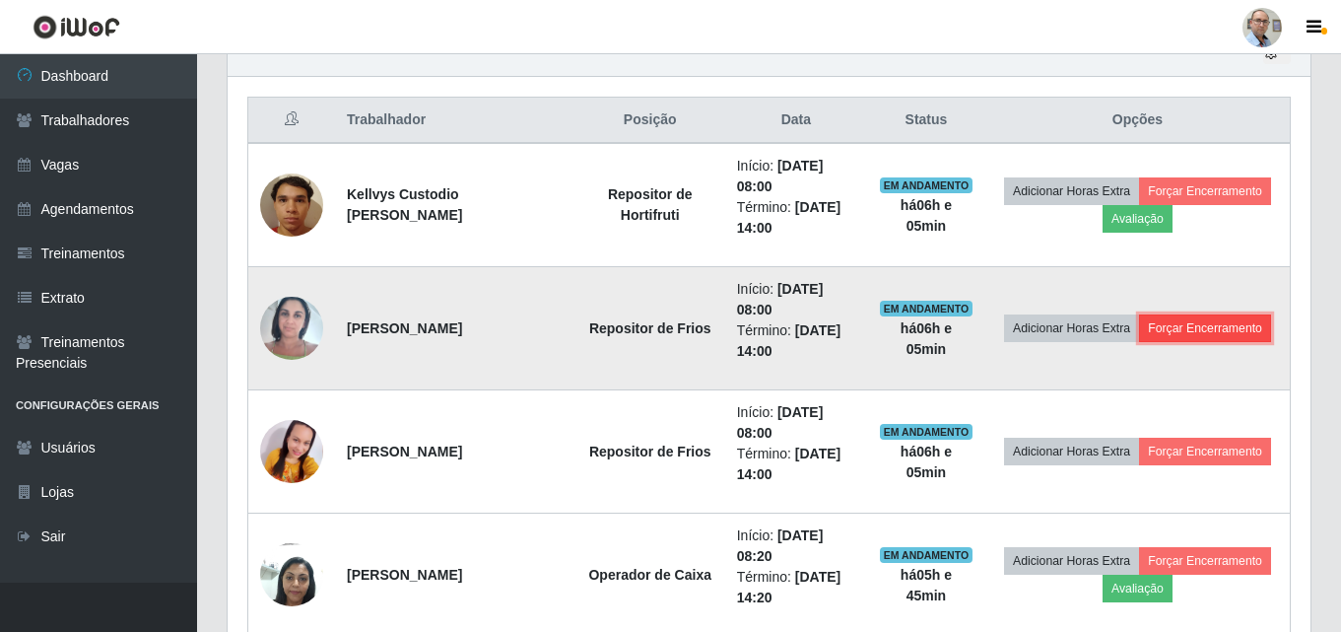
click at [1226, 333] on button "Forçar Encerramento" at bounding box center [1205, 328] width 132 height 28
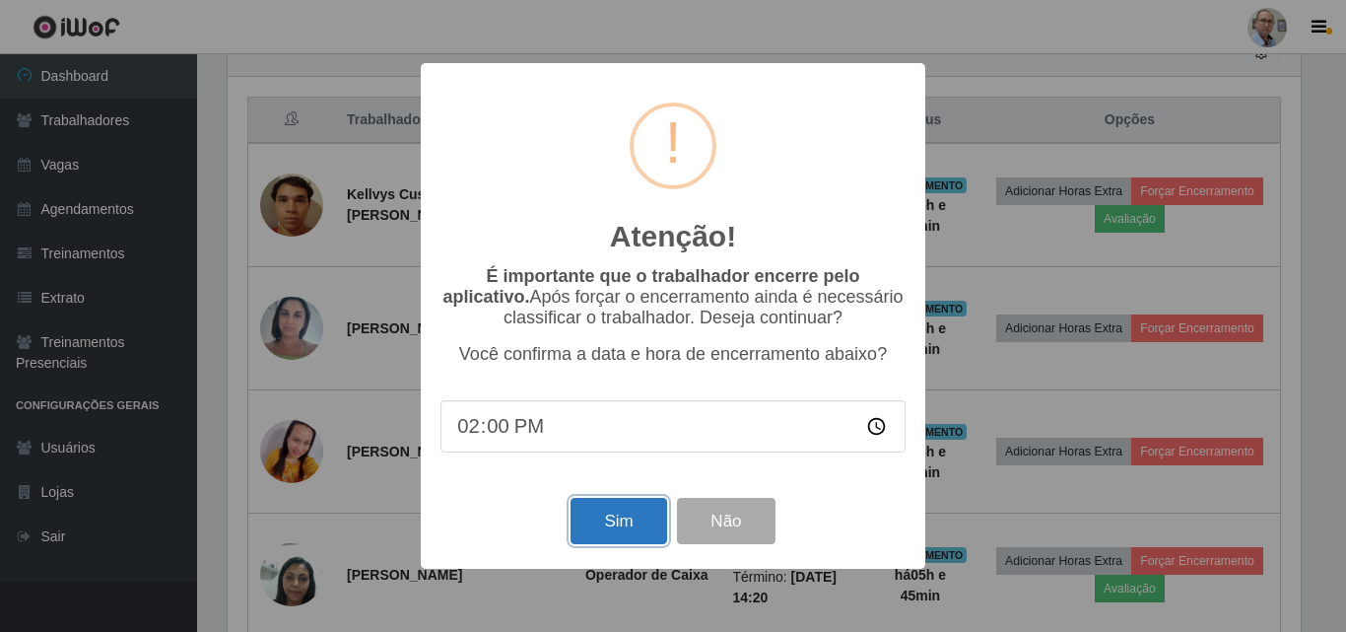
click at [635, 532] on button "Sim" at bounding box center [619, 521] width 96 height 46
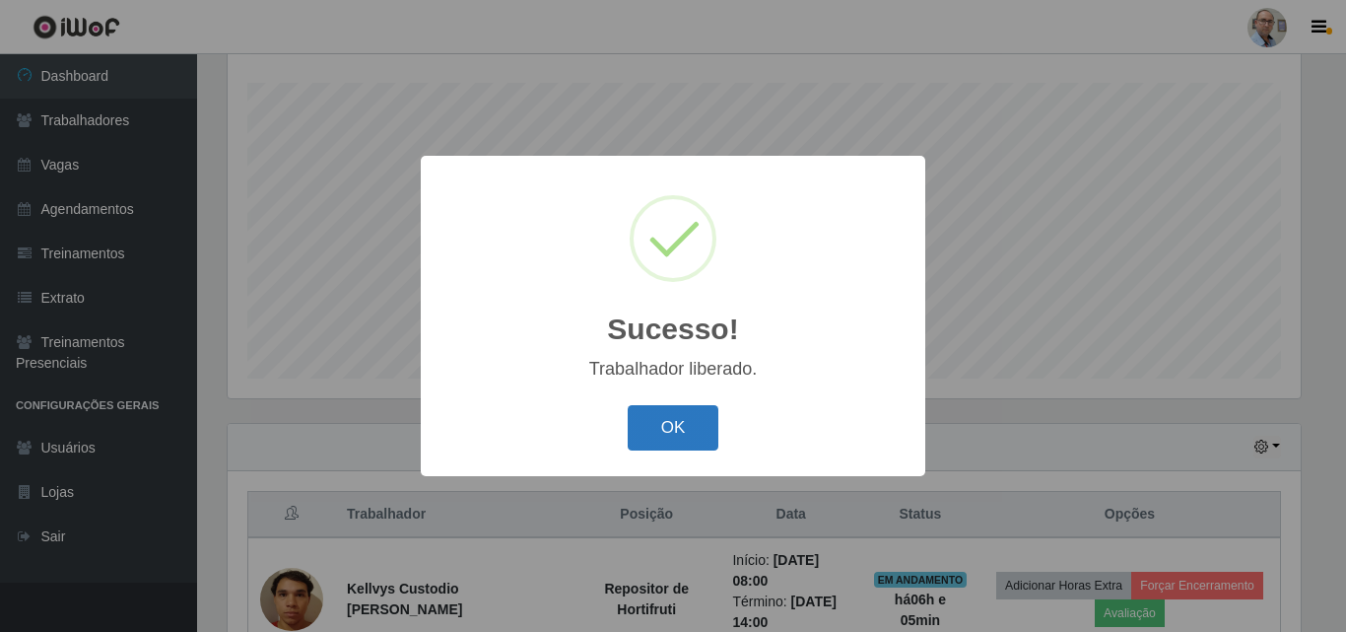
click at [716, 434] on button "OK" at bounding box center [674, 428] width 92 height 46
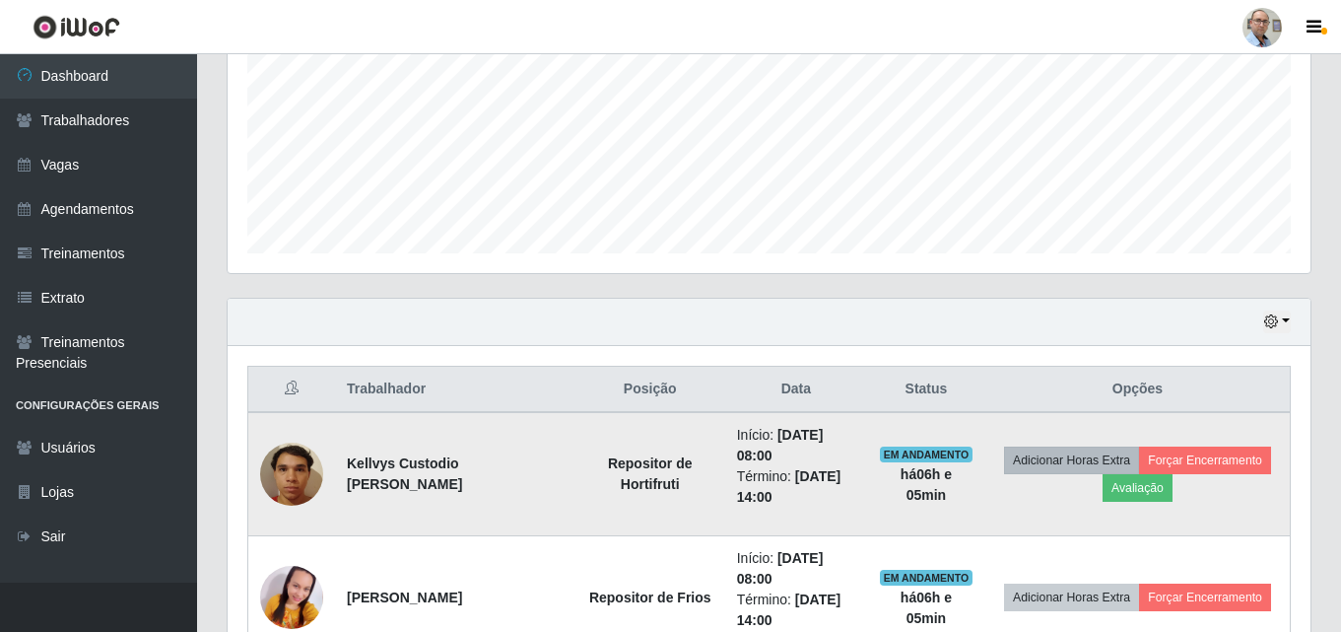
scroll to position [720, 0]
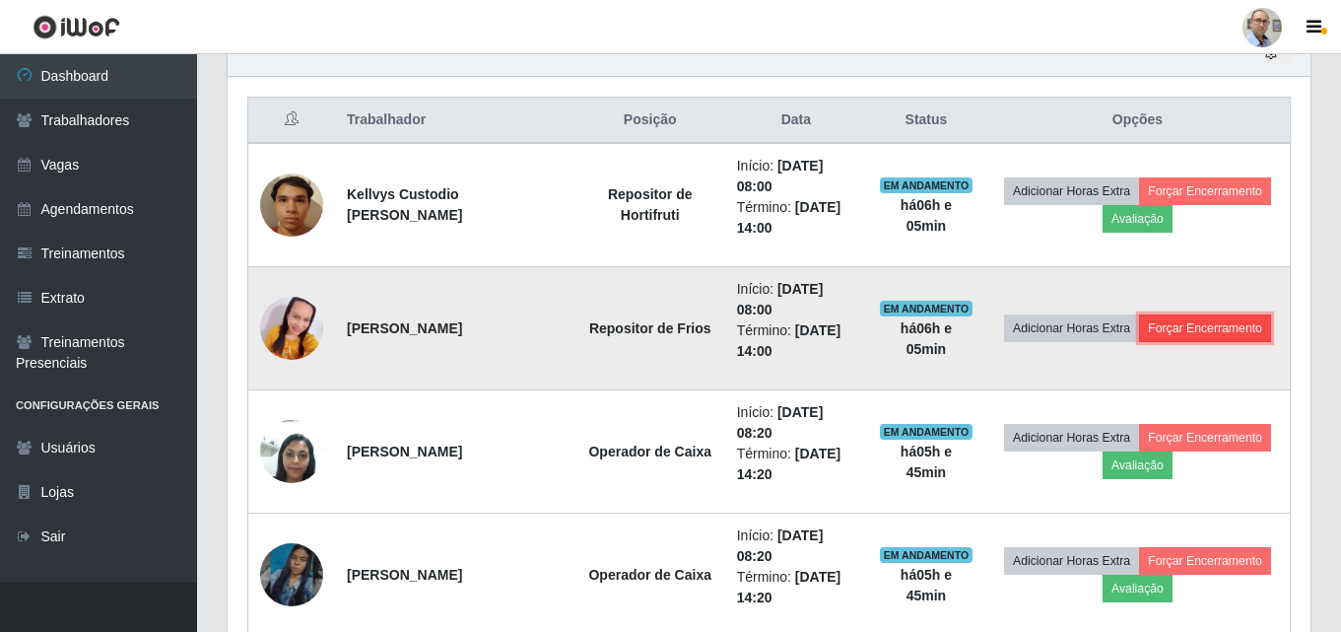
click at [1227, 319] on button "Forçar Encerramento" at bounding box center [1205, 328] width 132 height 28
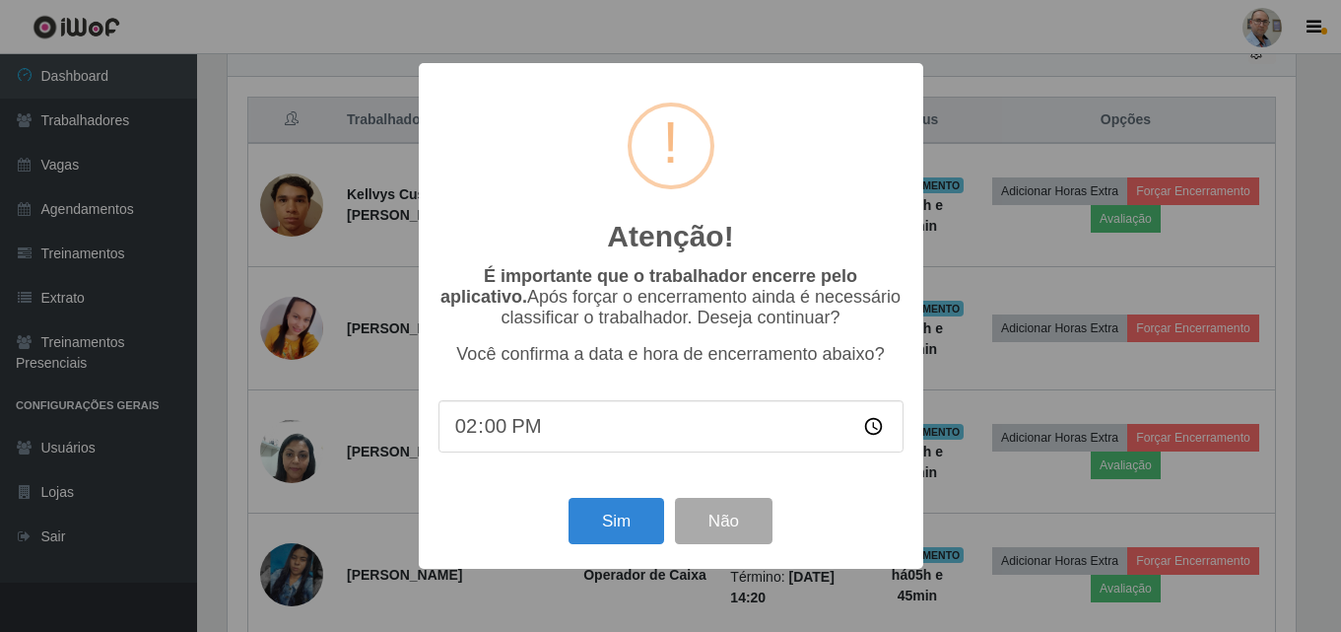
scroll to position [409, 1073]
click at [625, 532] on button "Sim" at bounding box center [619, 521] width 96 height 46
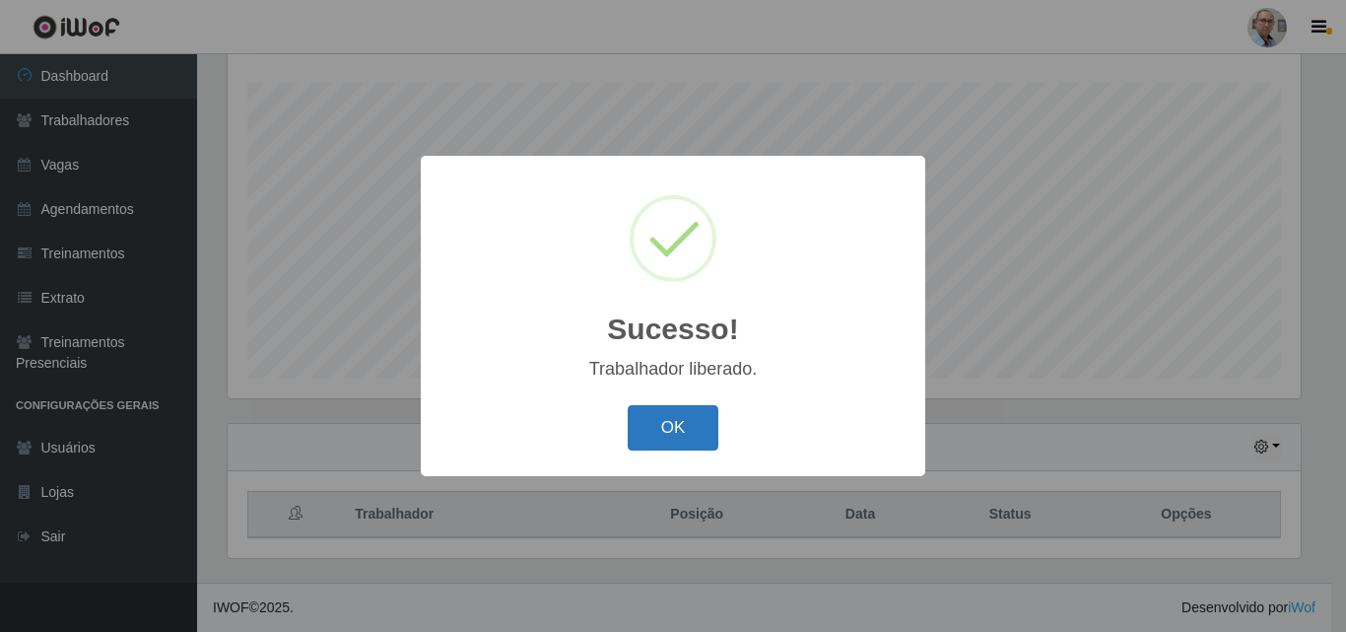
click at [667, 441] on button "OK" at bounding box center [674, 428] width 92 height 46
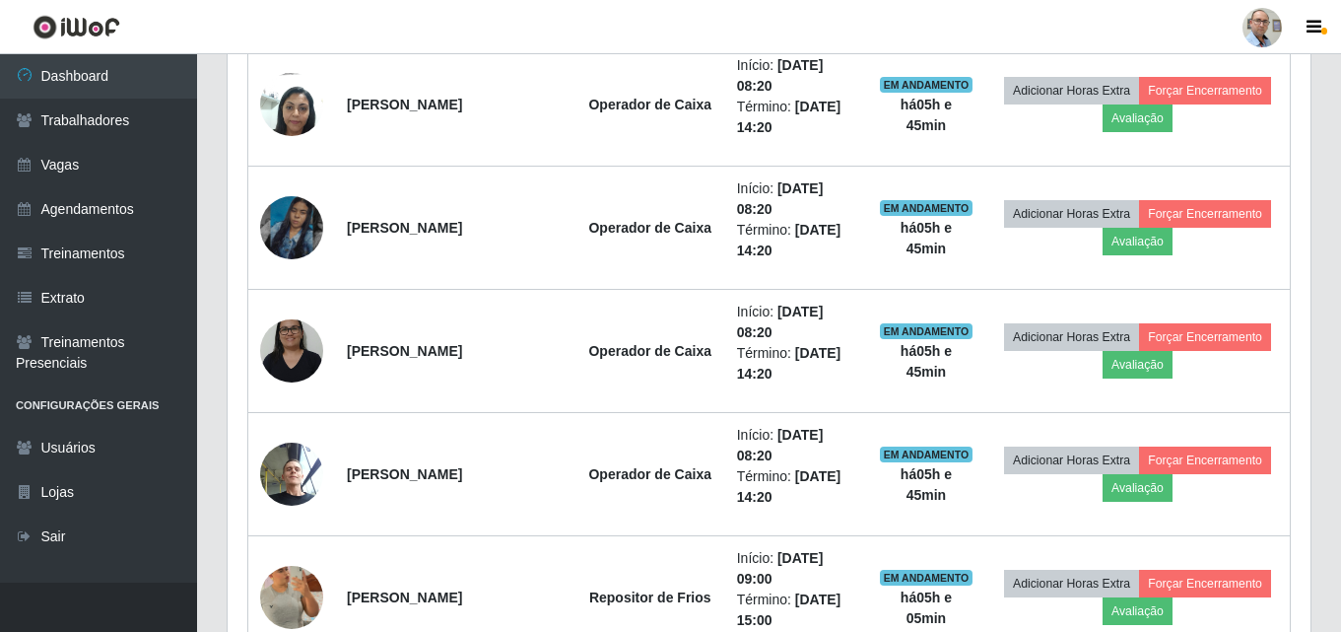
scroll to position [1016, 0]
